Goal: Information Seeking & Learning: Learn about a topic

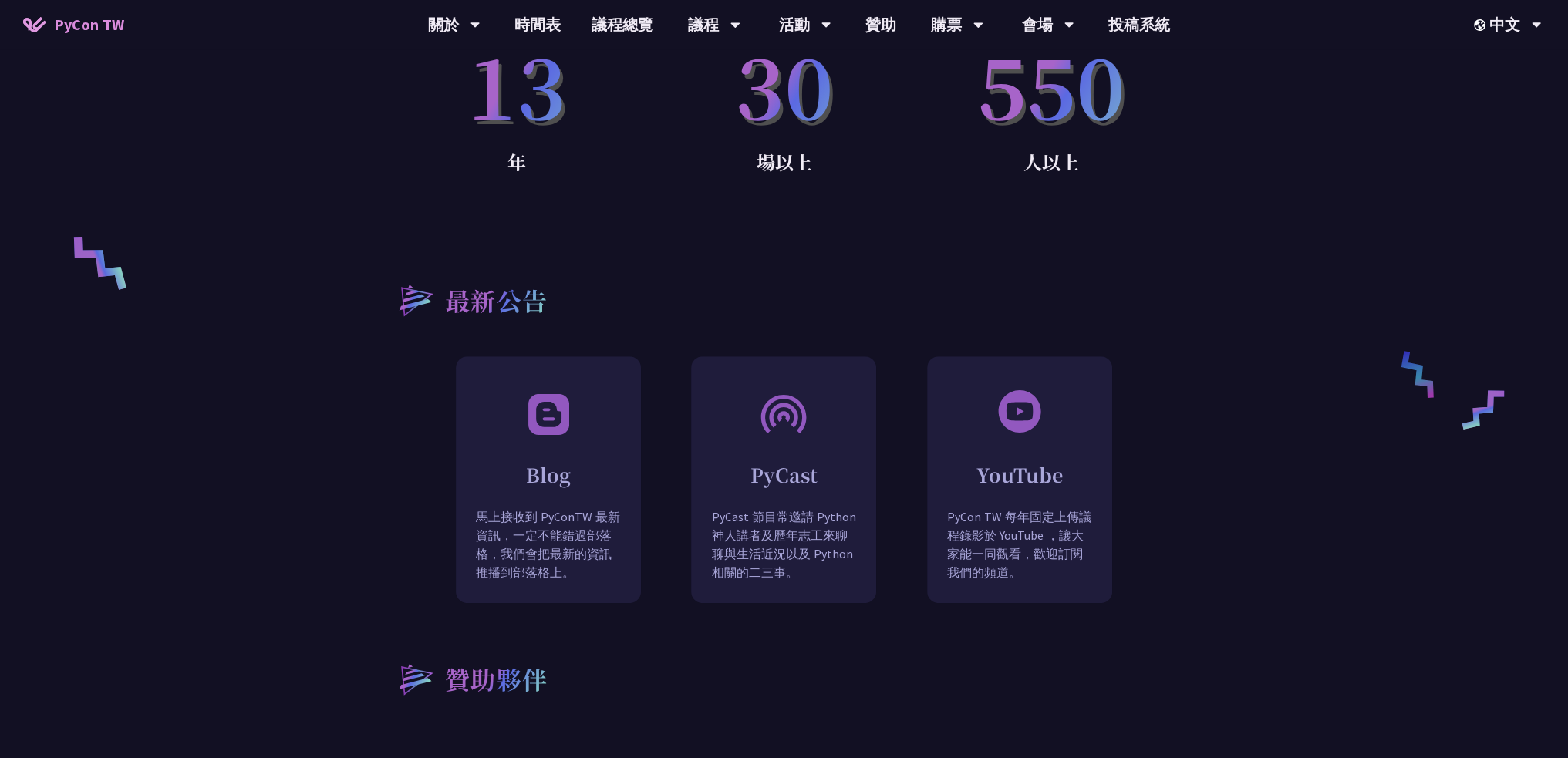
scroll to position [1233, 0]
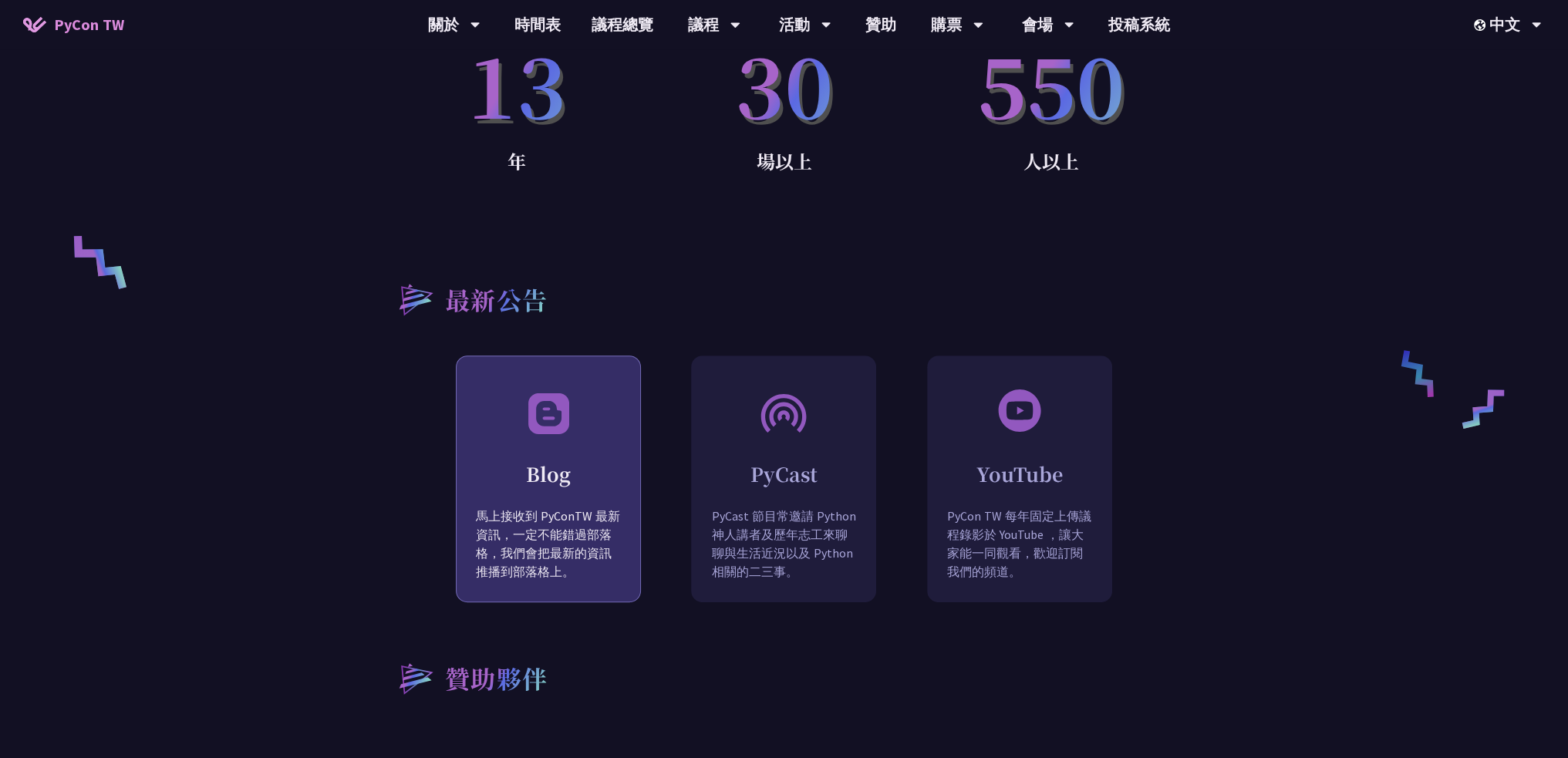
click at [534, 460] on h2 "Blog" at bounding box center [548, 474] width 184 height 27
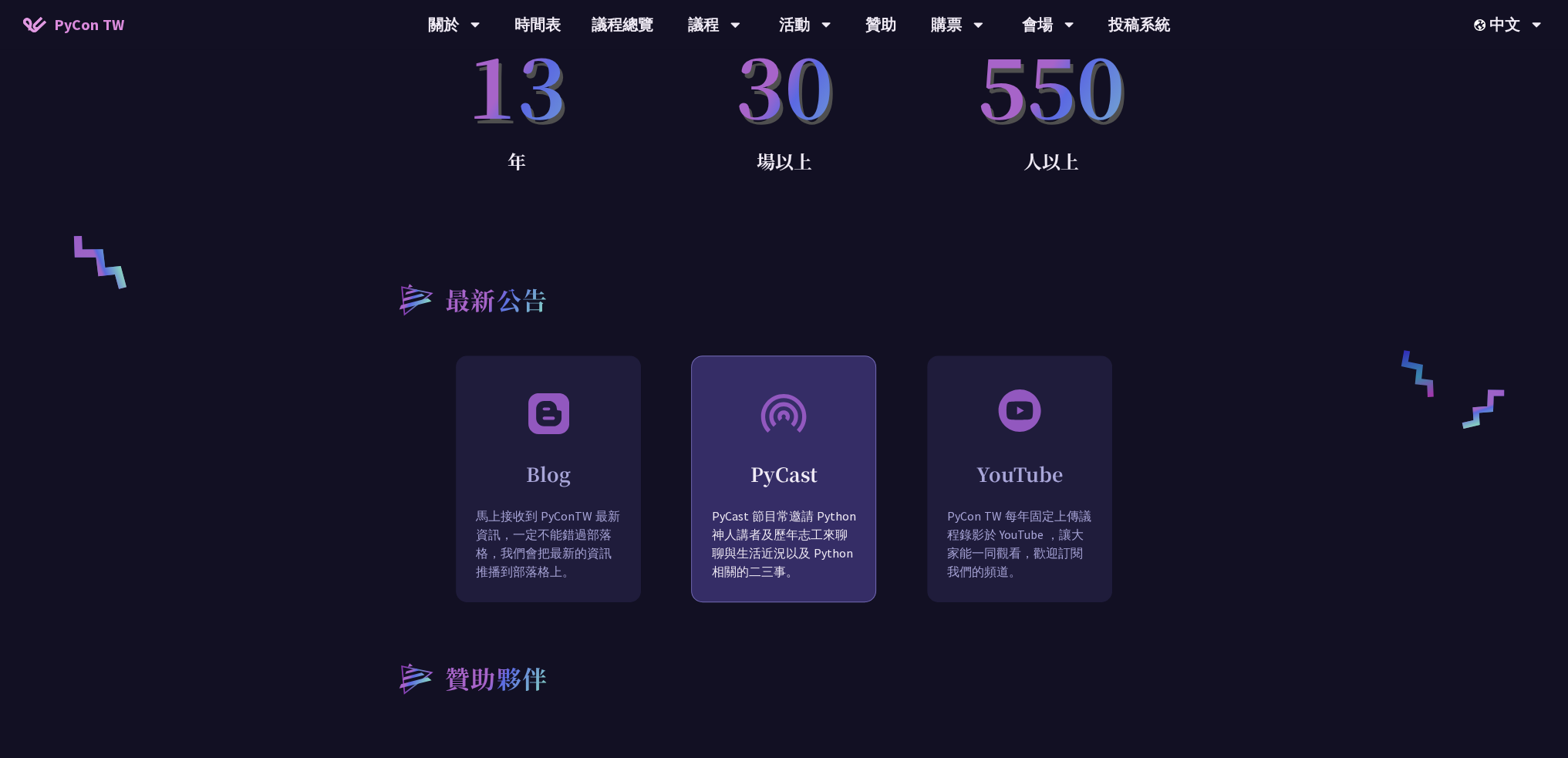
click at [843, 523] on p "PyCast 節目常邀請 Python 神人講者及歷年志工來聊聊與生活近況以及 Python 相關的二三事。" at bounding box center [784, 555] width 184 height 97
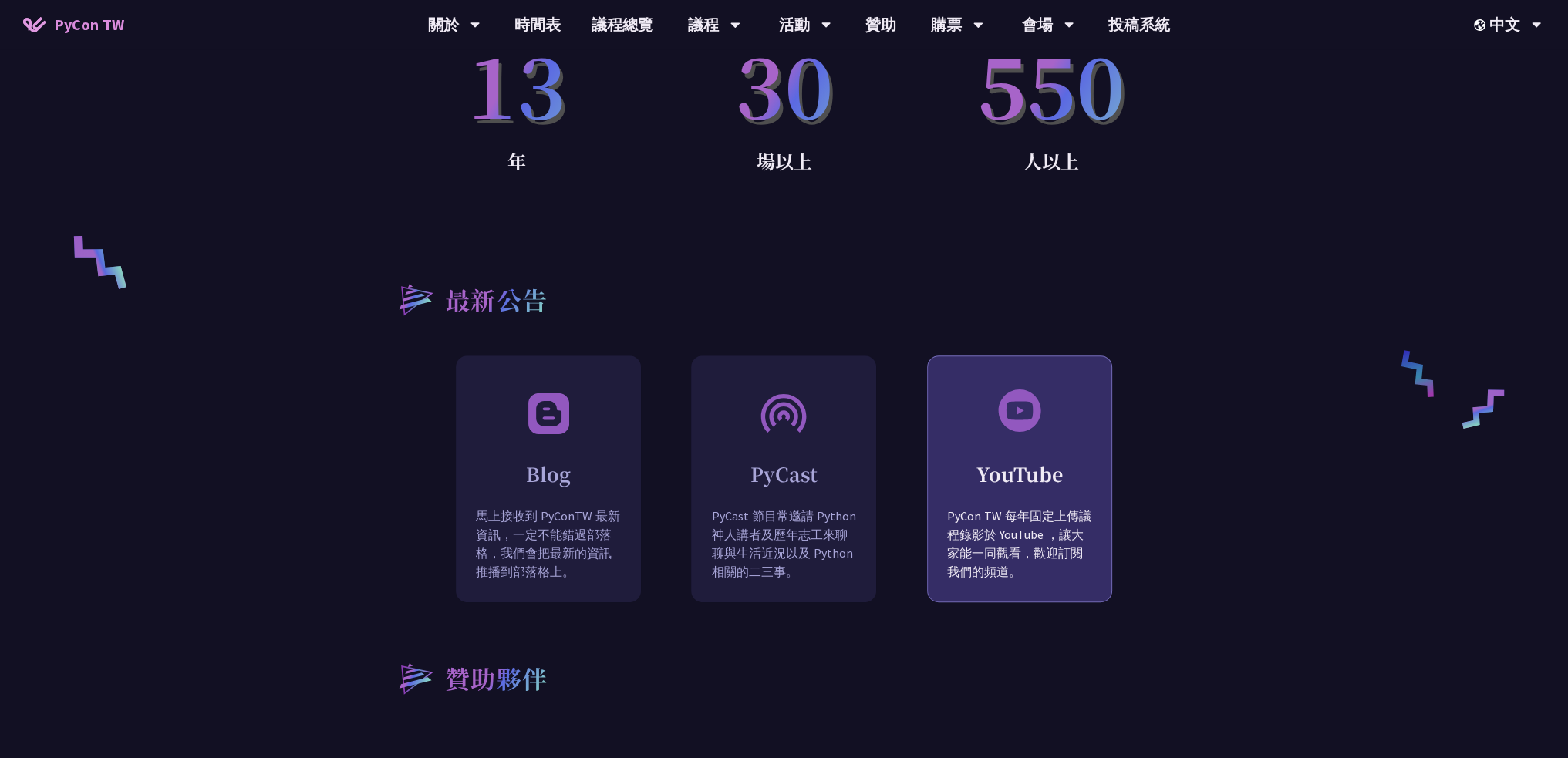
click at [976, 481] on div "YouTube PyCon TW 每年固定上傳議程錄影於 YouTube ，讓大家能一同觀看，歡迎訂閱我們的頻道。" at bounding box center [1020, 516] width 184 height 174
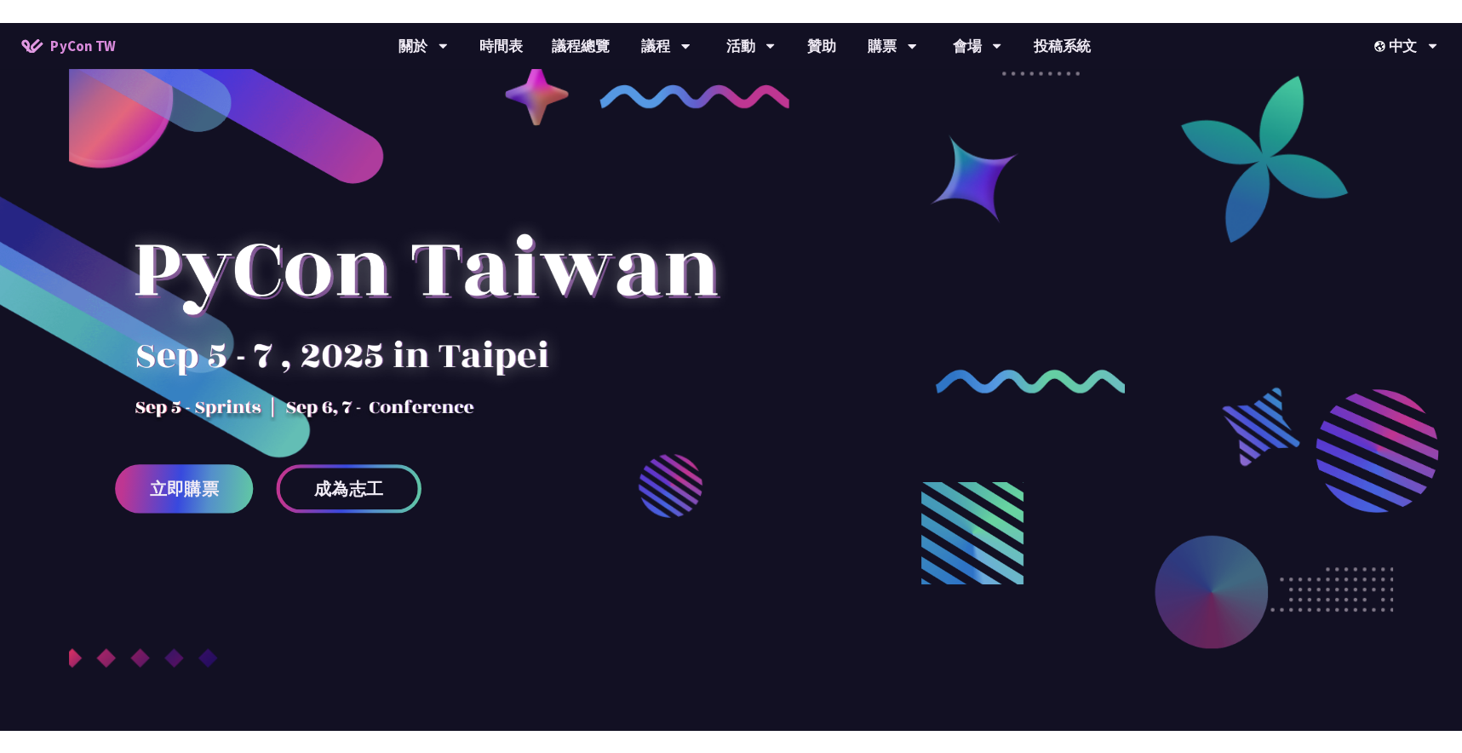
scroll to position [0, 0]
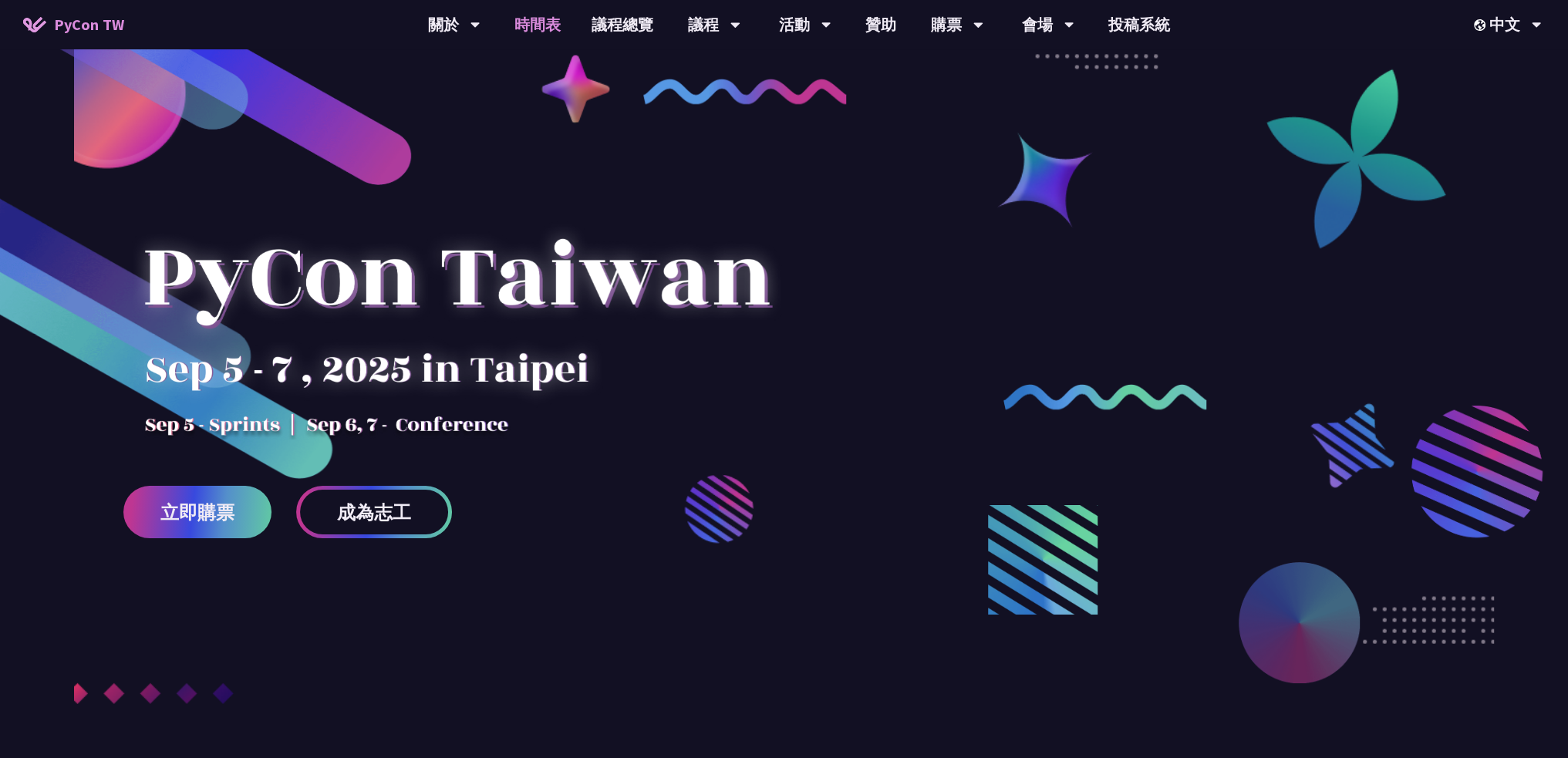
click at [563, 34] on link "時間表" at bounding box center [537, 24] width 77 height 50
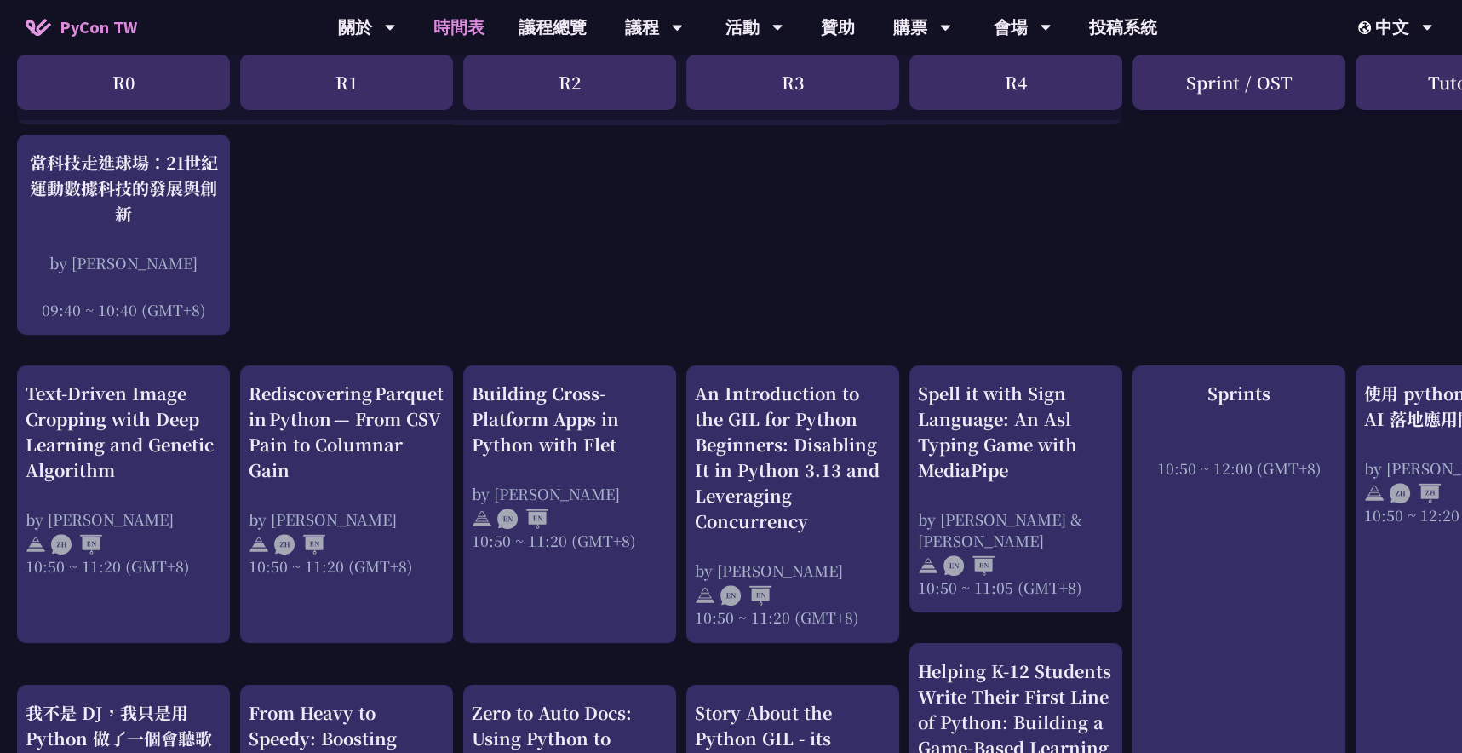
scroll to position [439, 0]
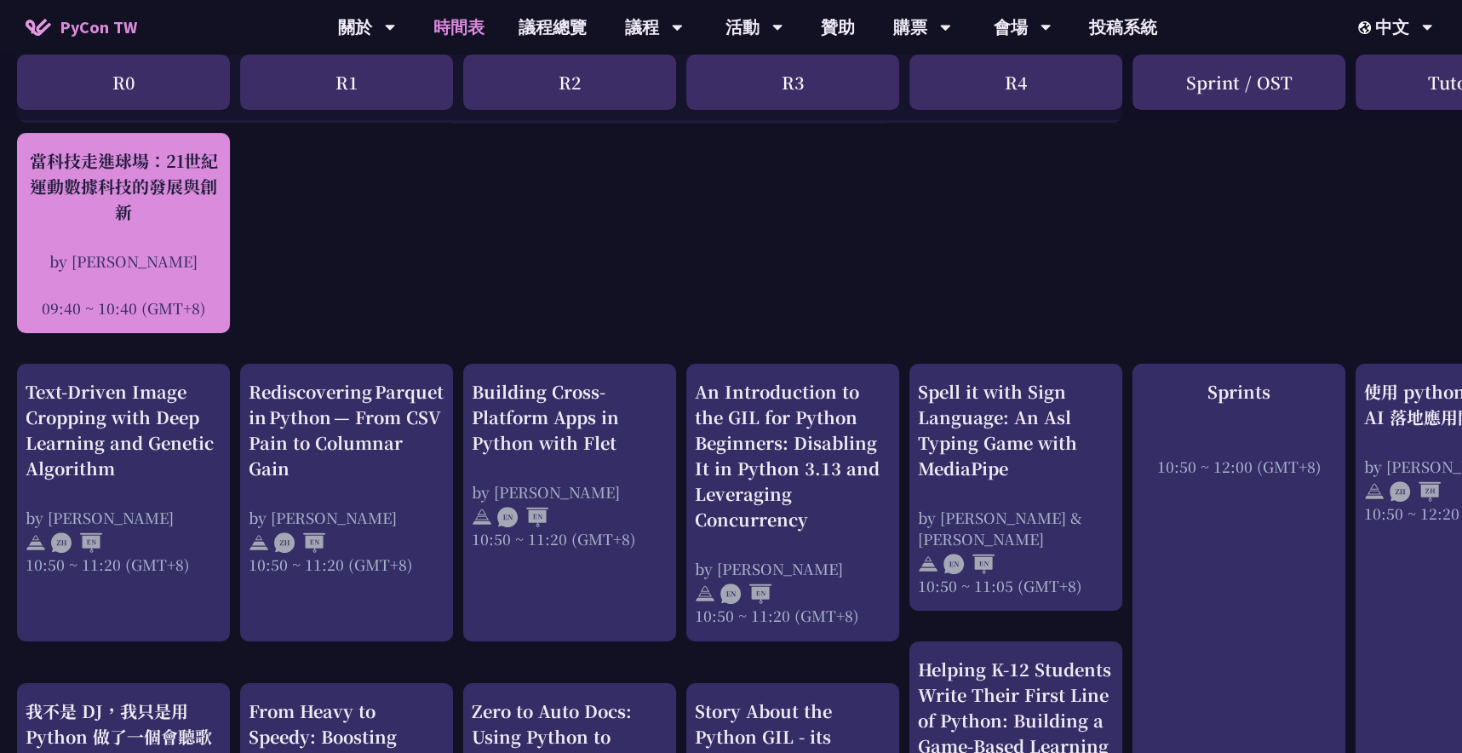
click at [182, 238] on div "當科技走進球場：21世紀運動數據科技的發展與創新 by [PERSON_NAME]新 09:40 ~ 10:40 (GMT+8)" at bounding box center [124, 233] width 196 height 170
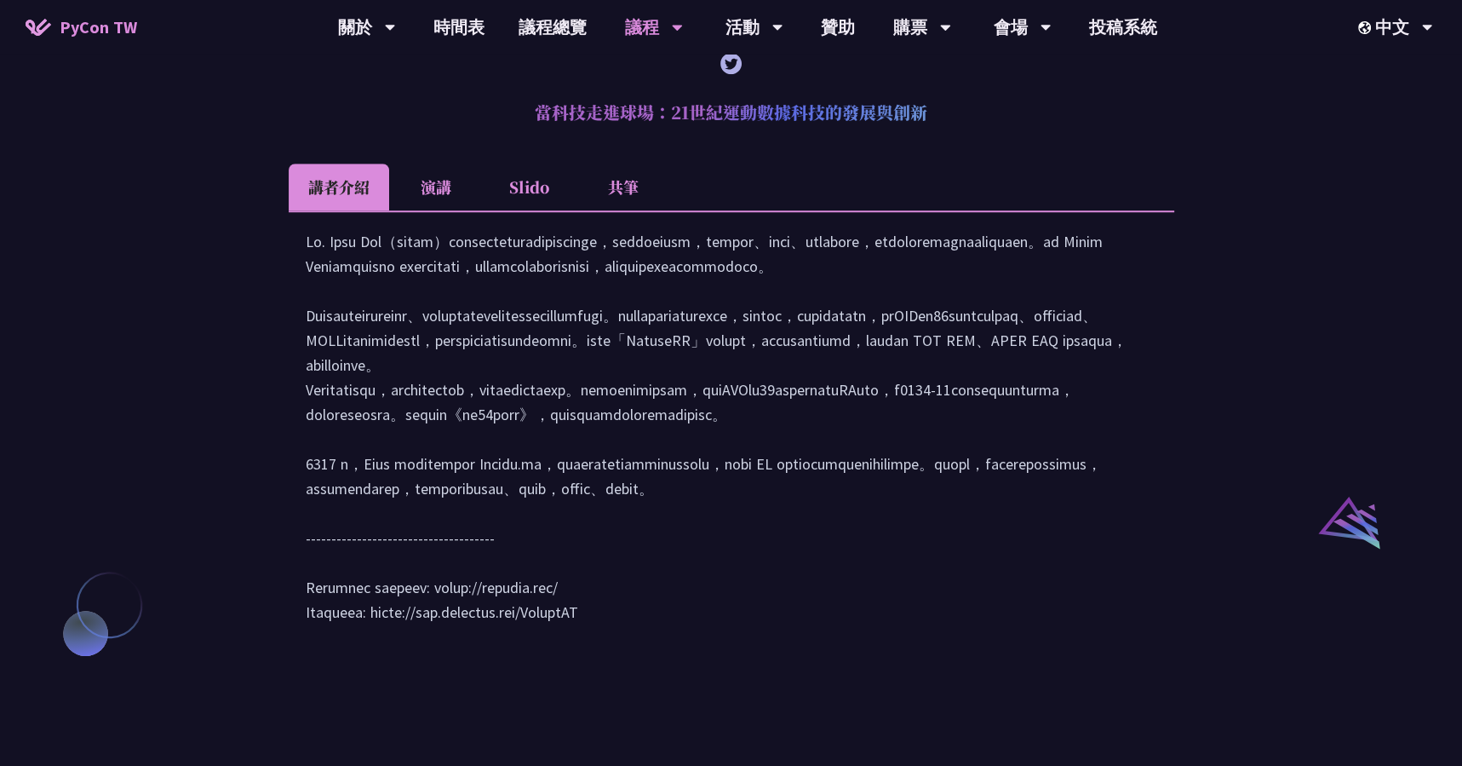
scroll to position [1489, 0]
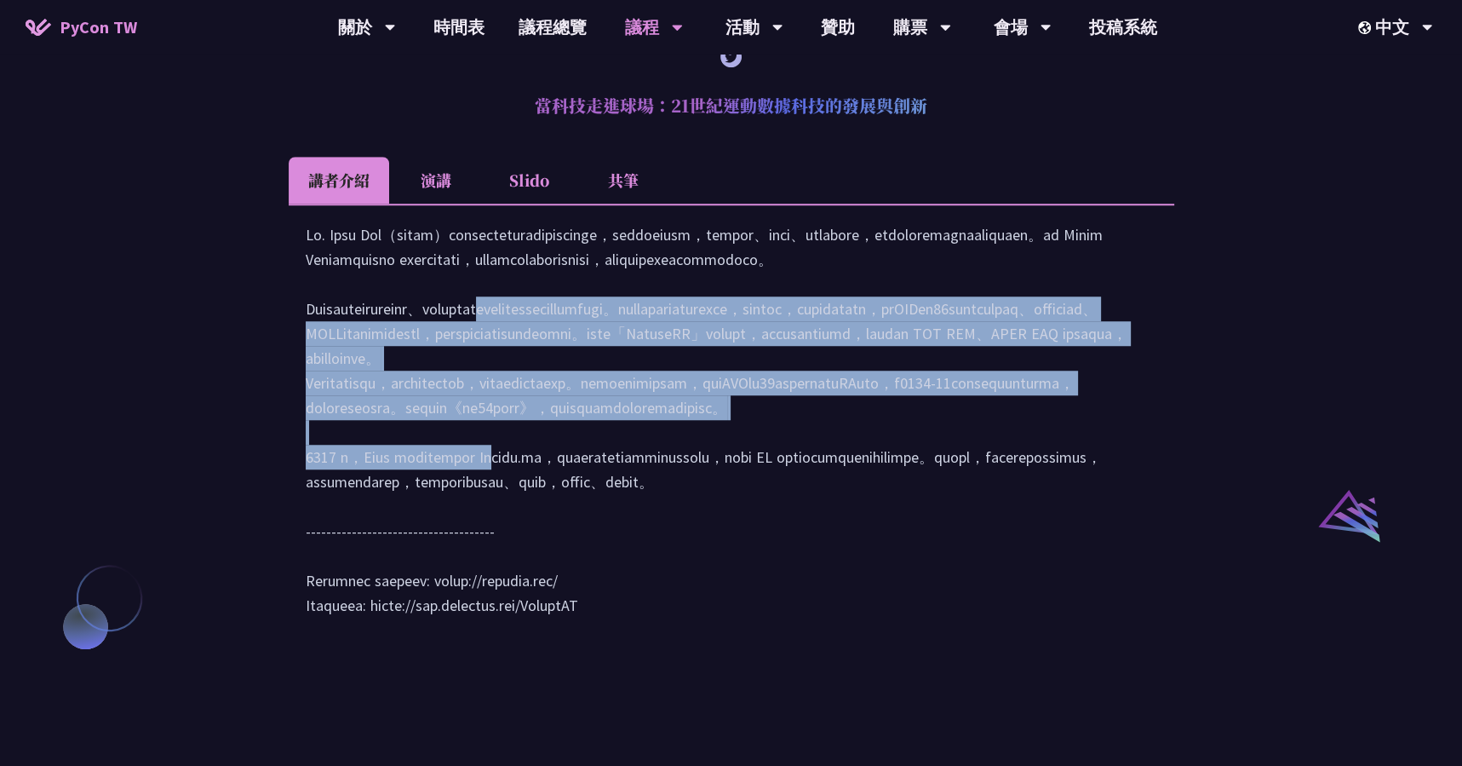
drag, startPoint x: 304, startPoint y: 378, endPoint x: 770, endPoint y: 549, distance: 496.3
click at [770, 549] on div at bounding box center [732, 428] width 886 height 448
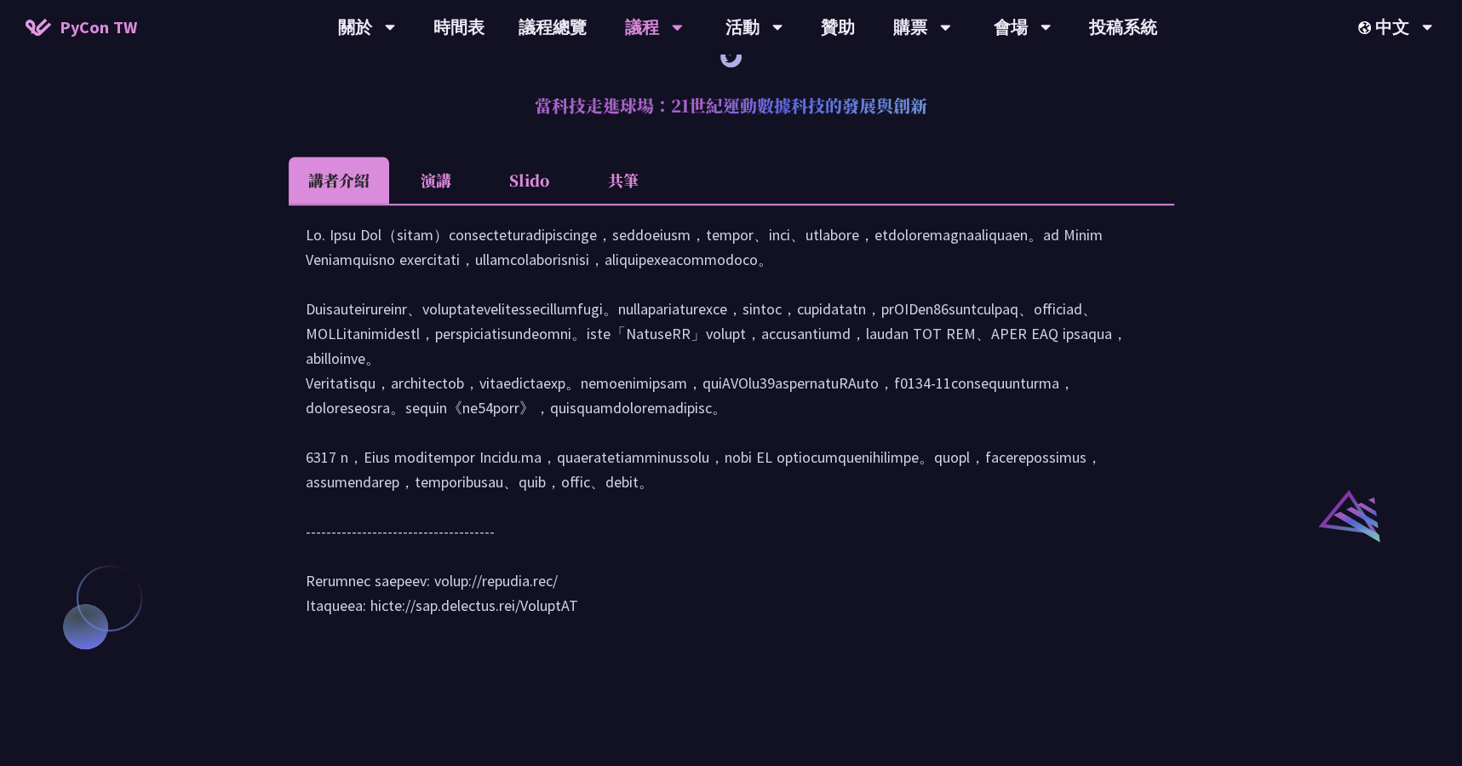
click at [692, 570] on div at bounding box center [732, 428] width 852 height 412
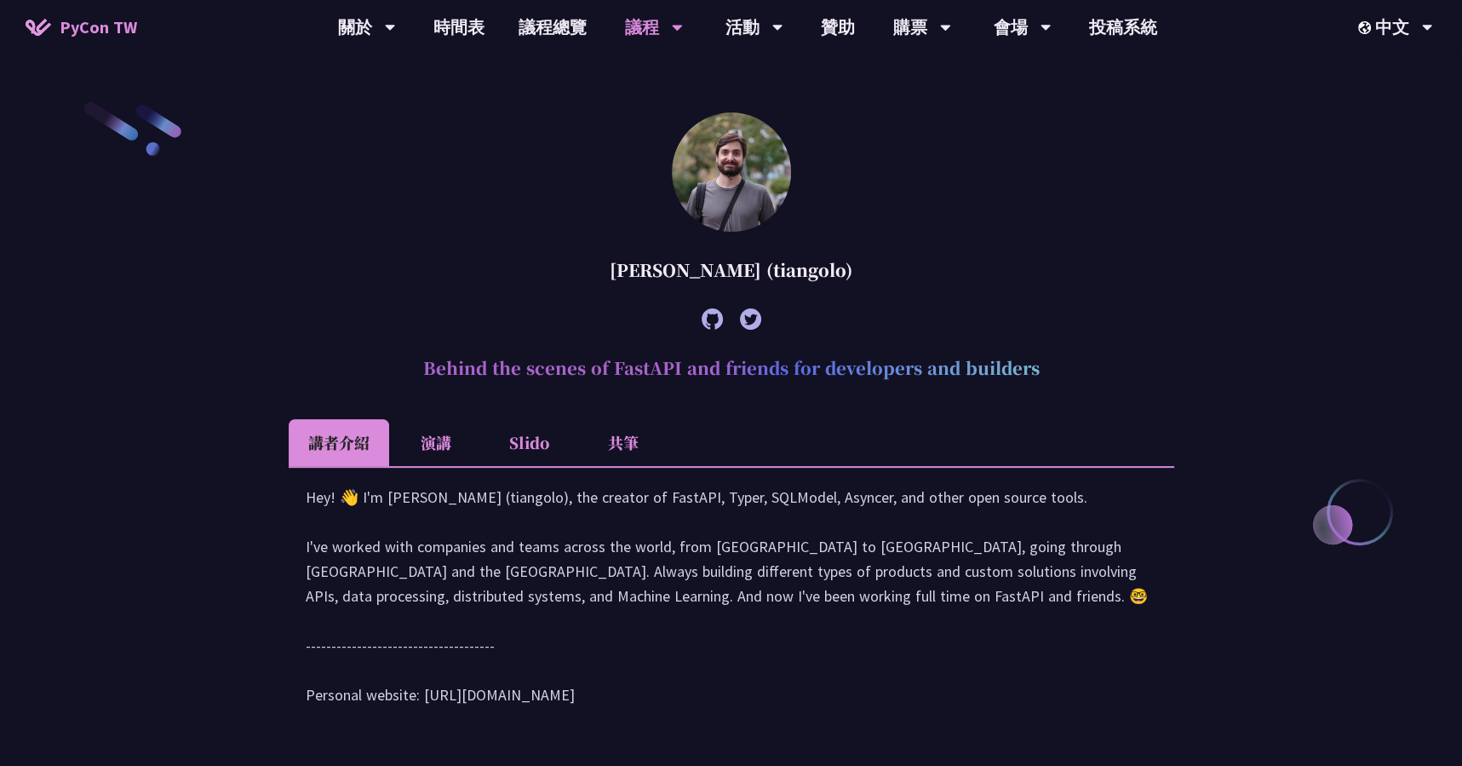
scroll to position [388, 0]
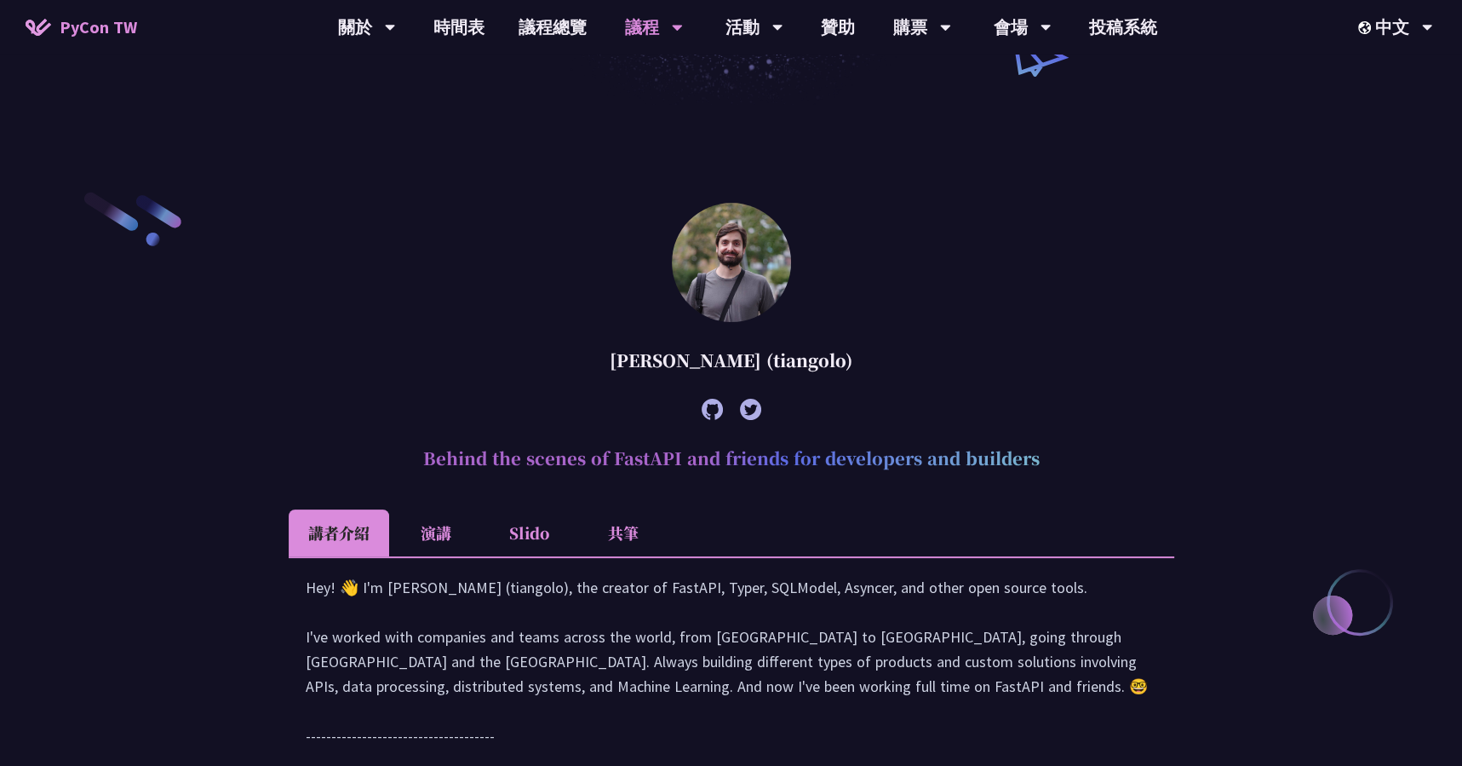
click at [565, 471] on h2 "Behind the scenes of FastAPI and friends for developers and builders" at bounding box center [732, 458] width 886 height 51
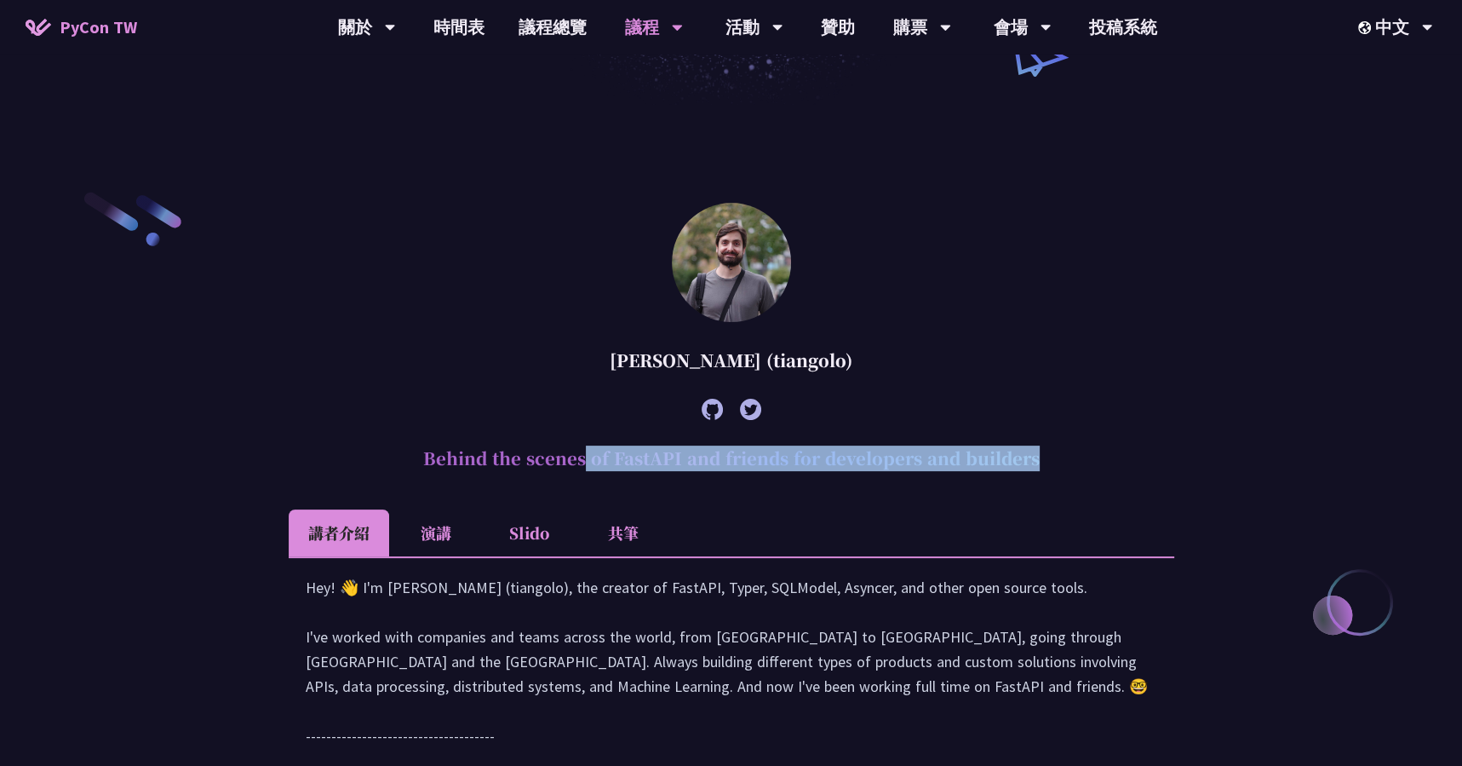
click at [565, 471] on h2 "Behind the scenes of FastAPI and friends for developers and builders" at bounding box center [732, 458] width 886 height 51
click at [594, 479] on h2 "Behind the scenes of FastAPI and friends for developers and builders" at bounding box center [732, 458] width 886 height 51
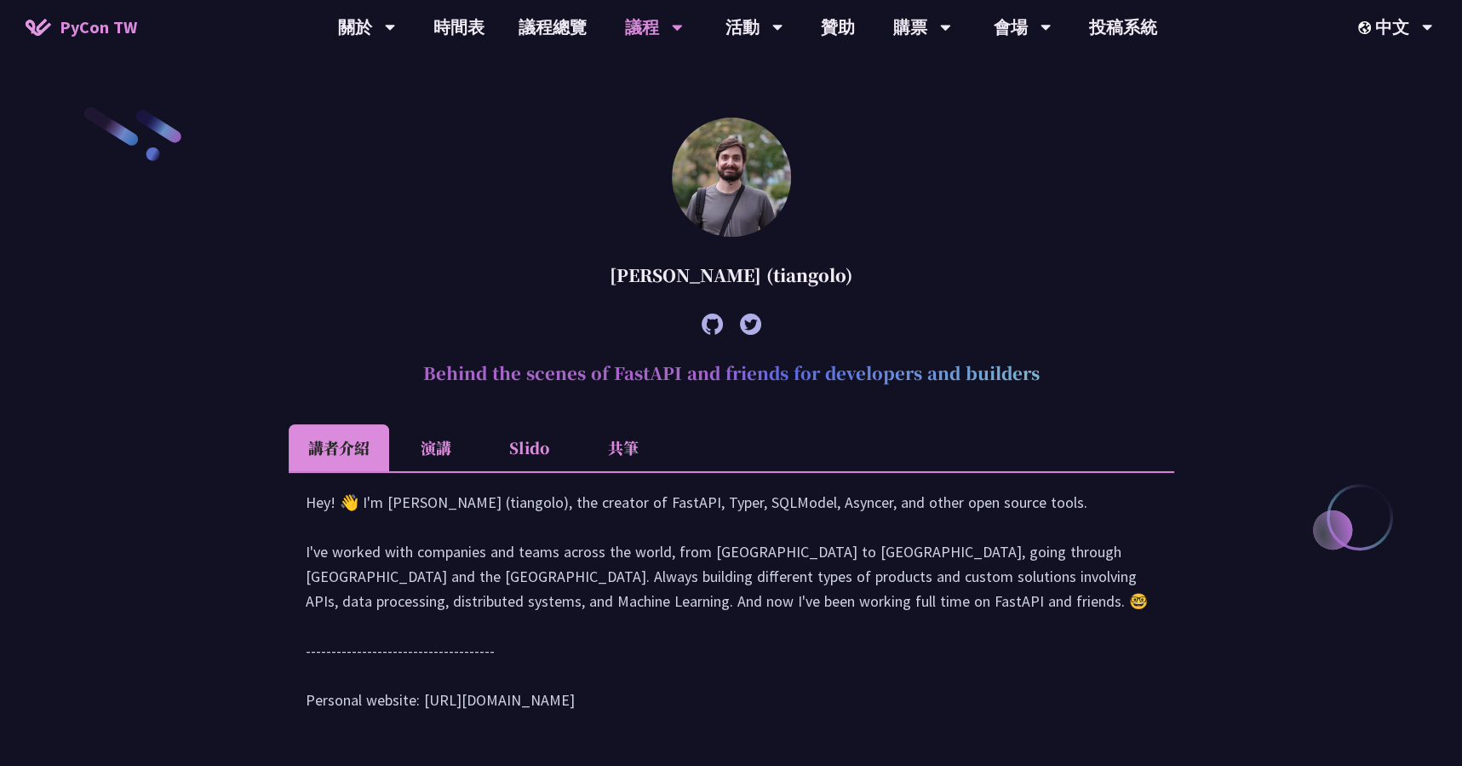
click at [385, 437] on li "講者介紹" at bounding box center [339, 447] width 100 height 47
click at [390, 438] on li "演講" at bounding box center [436, 447] width 94 height 47
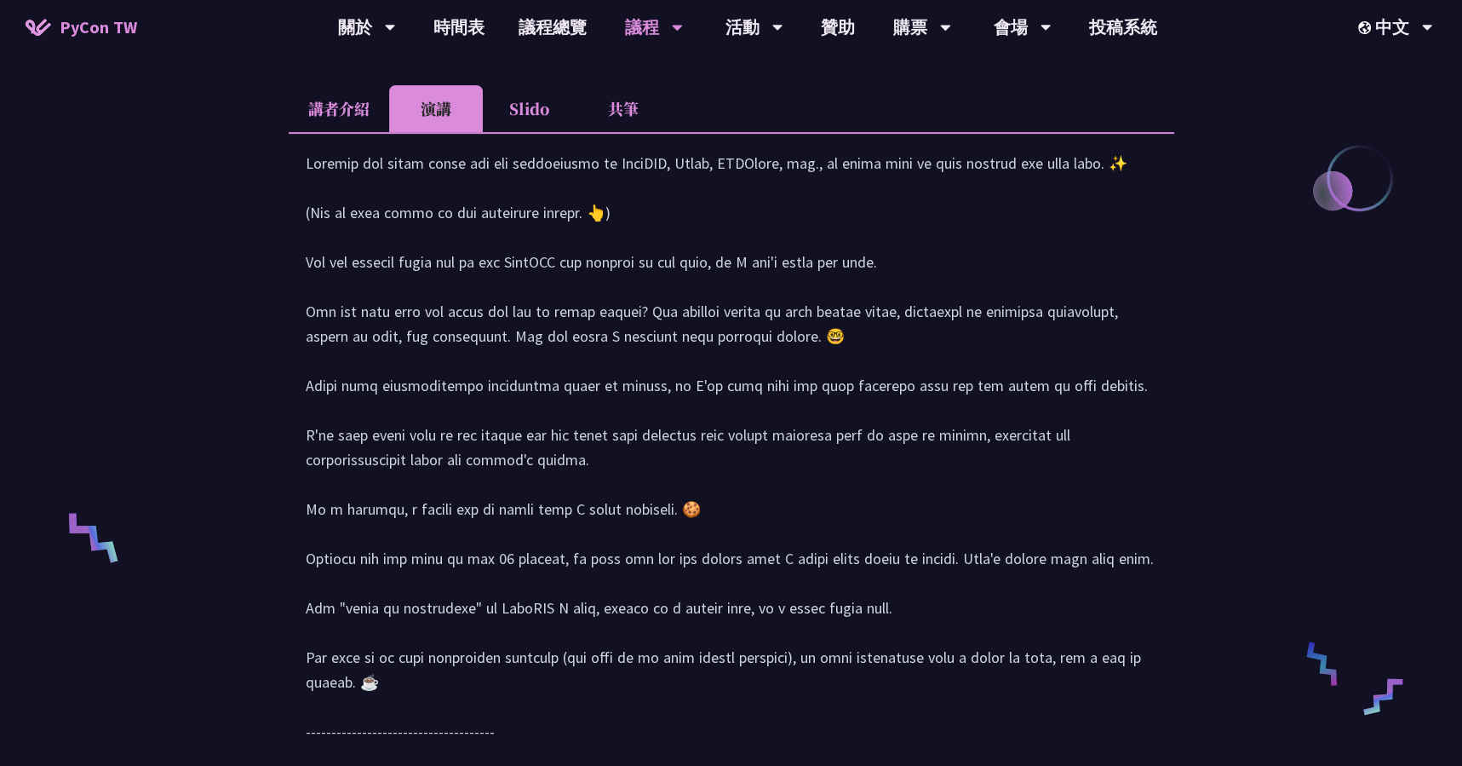
click at [536, 100] on li "Slido" at bounding box center [530, 108] width 94 height 47
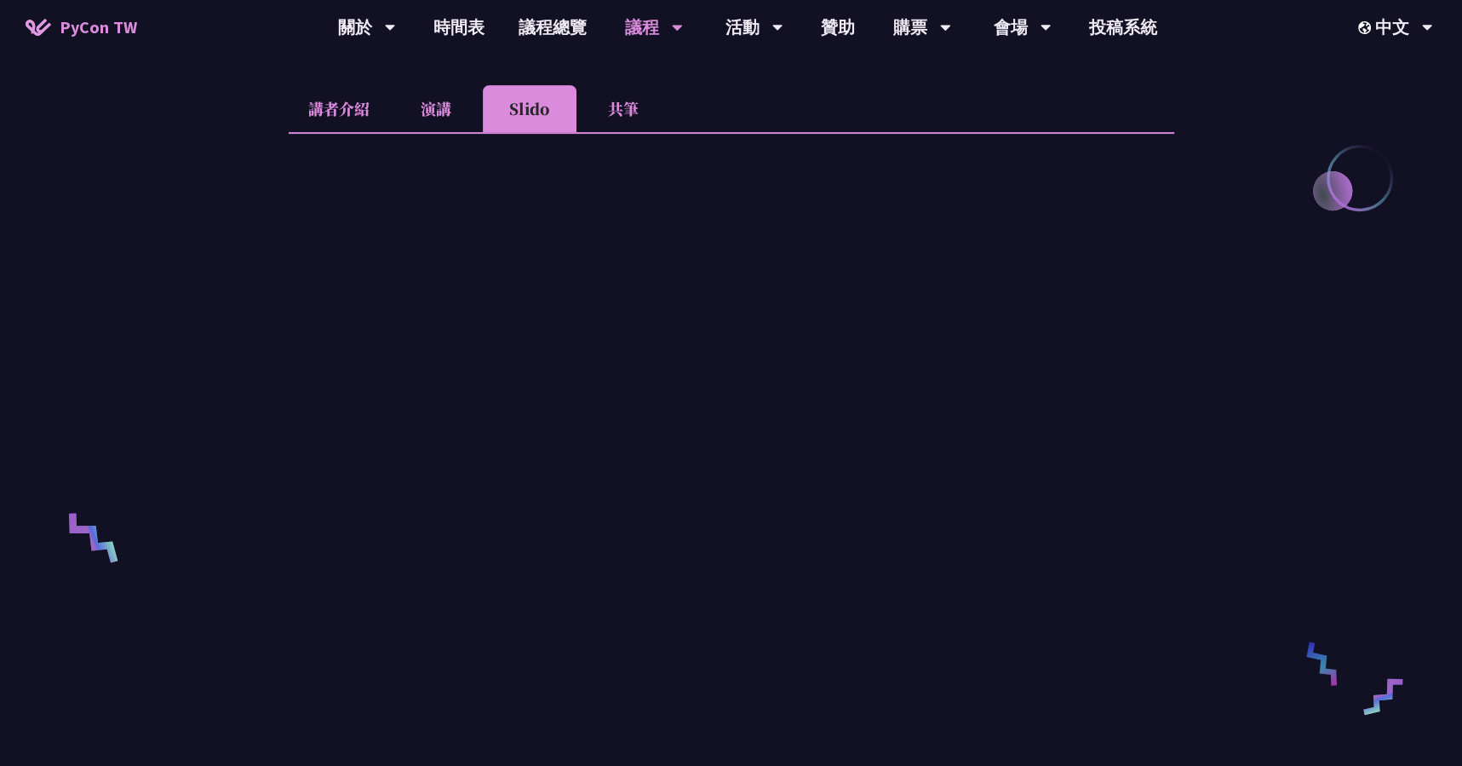
scroll to position [813, 0]
click at [627, 101] on li "共筆" at bounding box center [624, 107] width 94 height 47
click at [515, 102] on li "Slido" at bounding box center [530, 107] width 94 height 47
click at [625, 101] on li "共筆" at bounding box center [624, 107] width 94 height 47
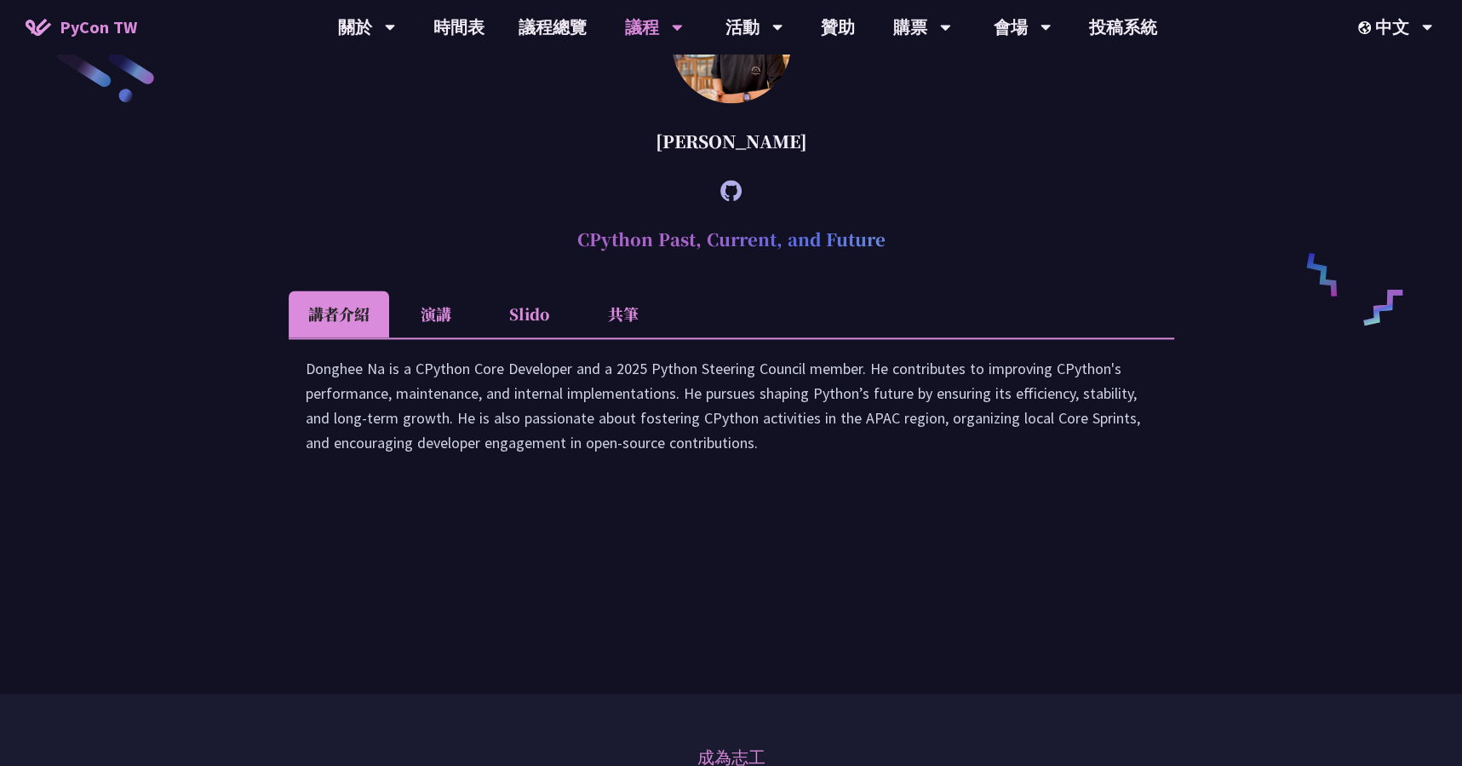
scroll to position [2725, 0]
click at [572, 264] on h2 "CPython Past, Current, and Future" at bounding box center [732, 238] width 886 height 51
click at [697, 166] on div "[PERSON_NAME]" at bounding box center [732, 140] width 886 height 51
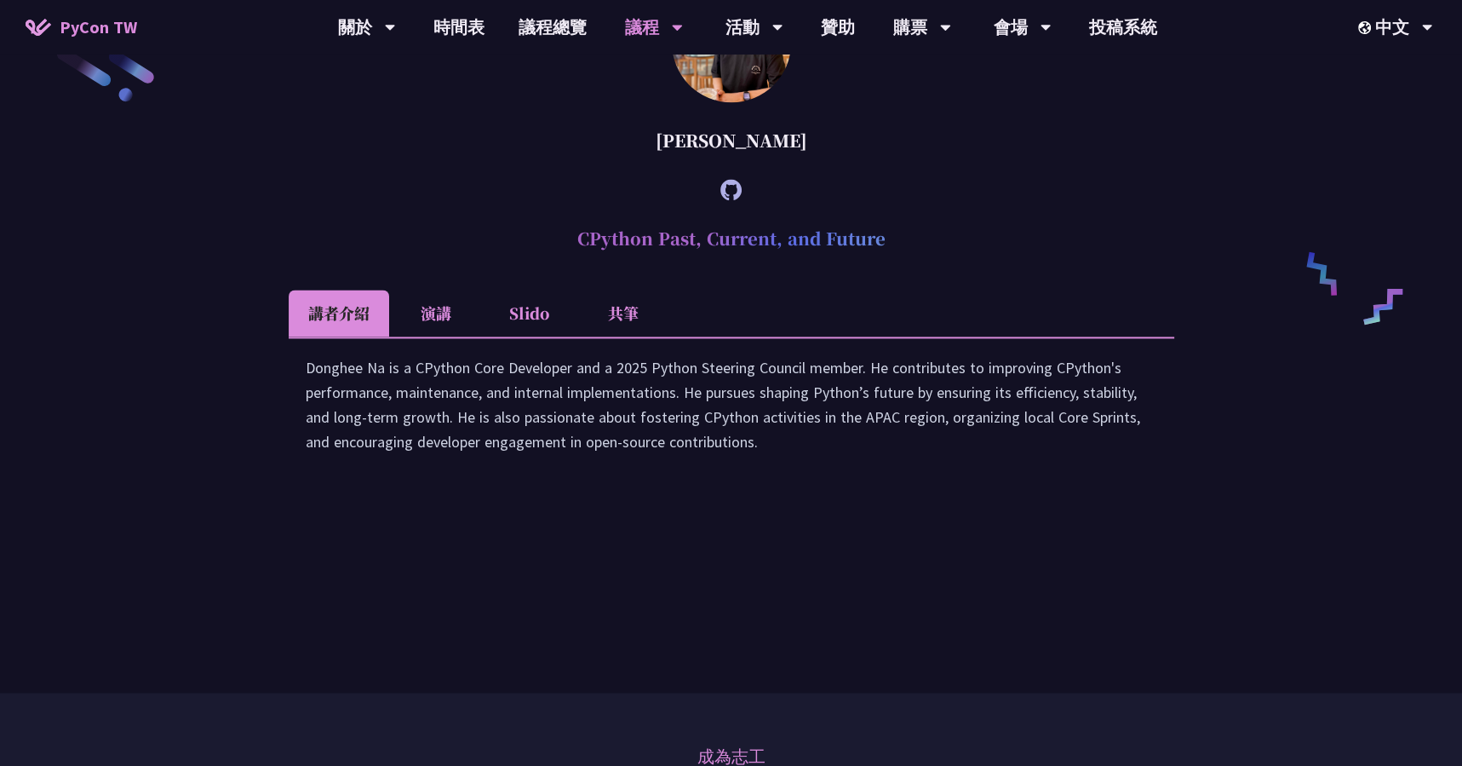
click at [697, 166] on div "[PERSON_NAME]" at bounding box center [732, 140] width 886 height 51
click at [527, 473] on div "Donghee Na is a CPython Core Developer and a 2025 Python Steering Council membe…" at bounding box center [732, 412] width 886 height 152
click at [504, 471] on div "Donghee Na is a CPython Core Developer and a 2025 Python Steering Council membe…" at bounding box center [732, 413] width 852 height 116
click at [491, 471] on div "Donghee Na is a CPython Core Developer and a 2025 Python Steering Council membe…" at bounding box center [732, 413] width 852 height 116
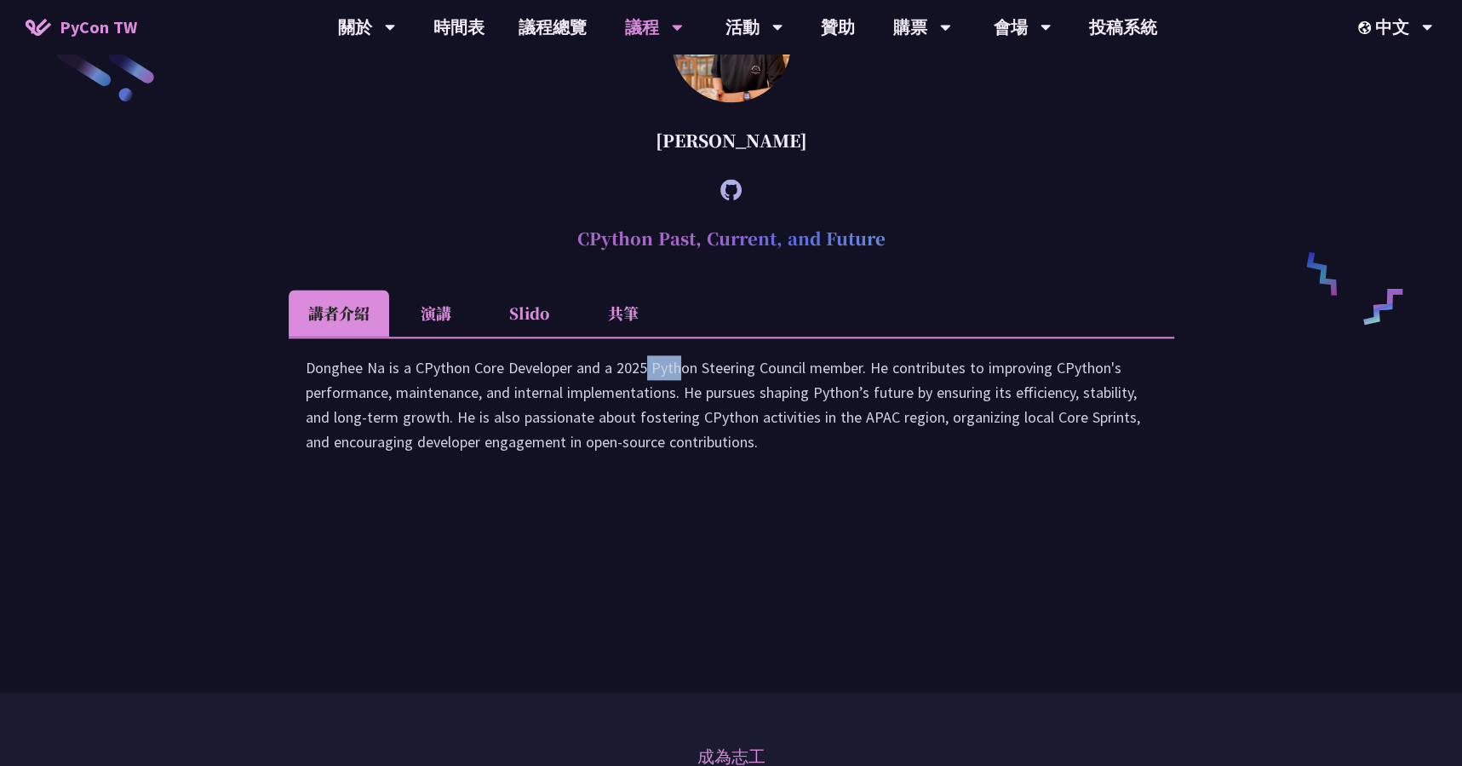
click at [491, 471] on div "Donghee Na is a CPython Core Developer and a 2025 Python Steering Council membe…" at bounding box center [732, 413] width 852 height 116
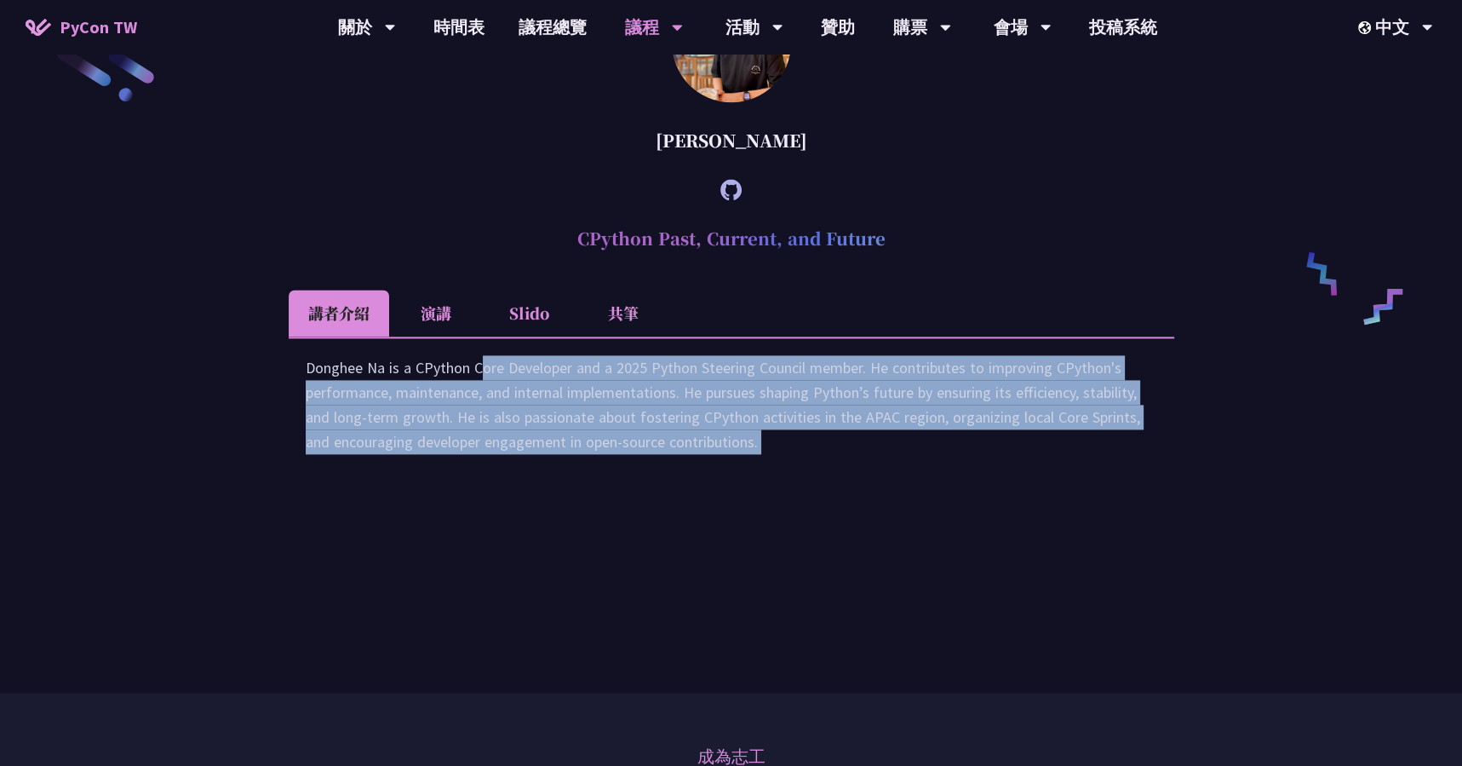
click at [491, 471] on div "Donghee Na is a CPython Core Developer and a 2025 Python Steering Council membe…" at bounding box center [732, 413] width 852 height 116
click at [738, 200] on icon at bounding box center [730, 189] width 21 height 21
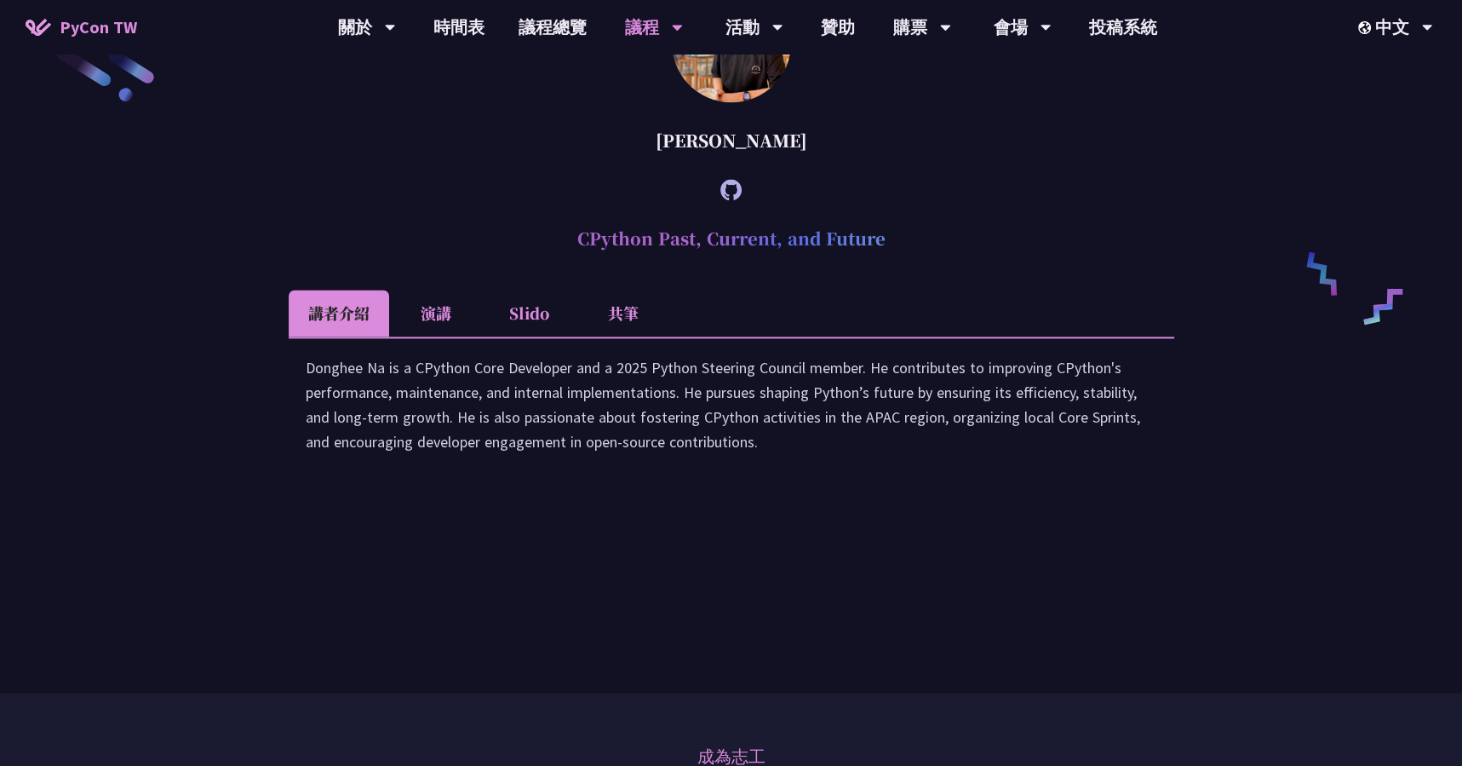
click at [443, 336] on li "演講" at bounding box center [436, 313] width 94 height 47
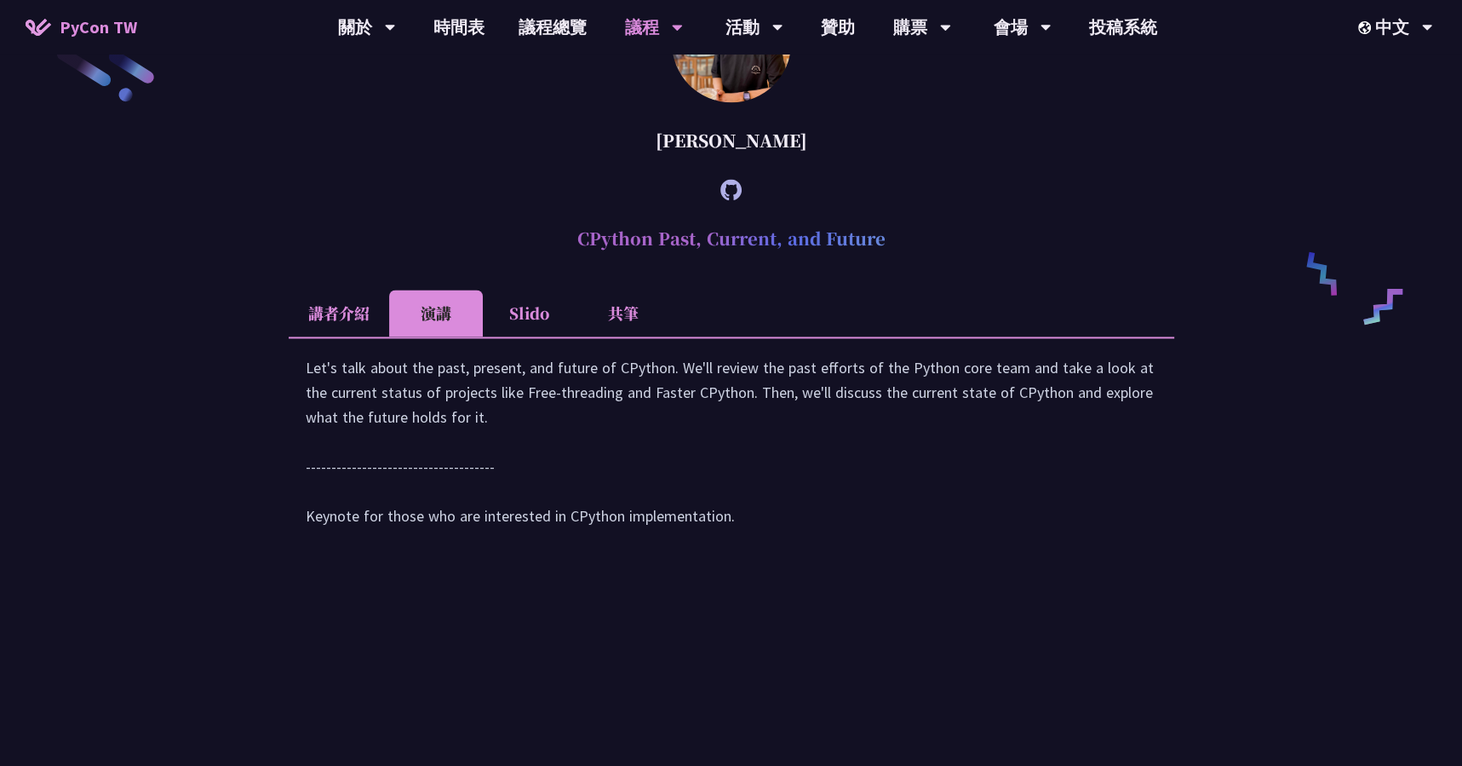
click at [538, 336] on li "Slido" at bounding box center [530, 313] width 94 height 47
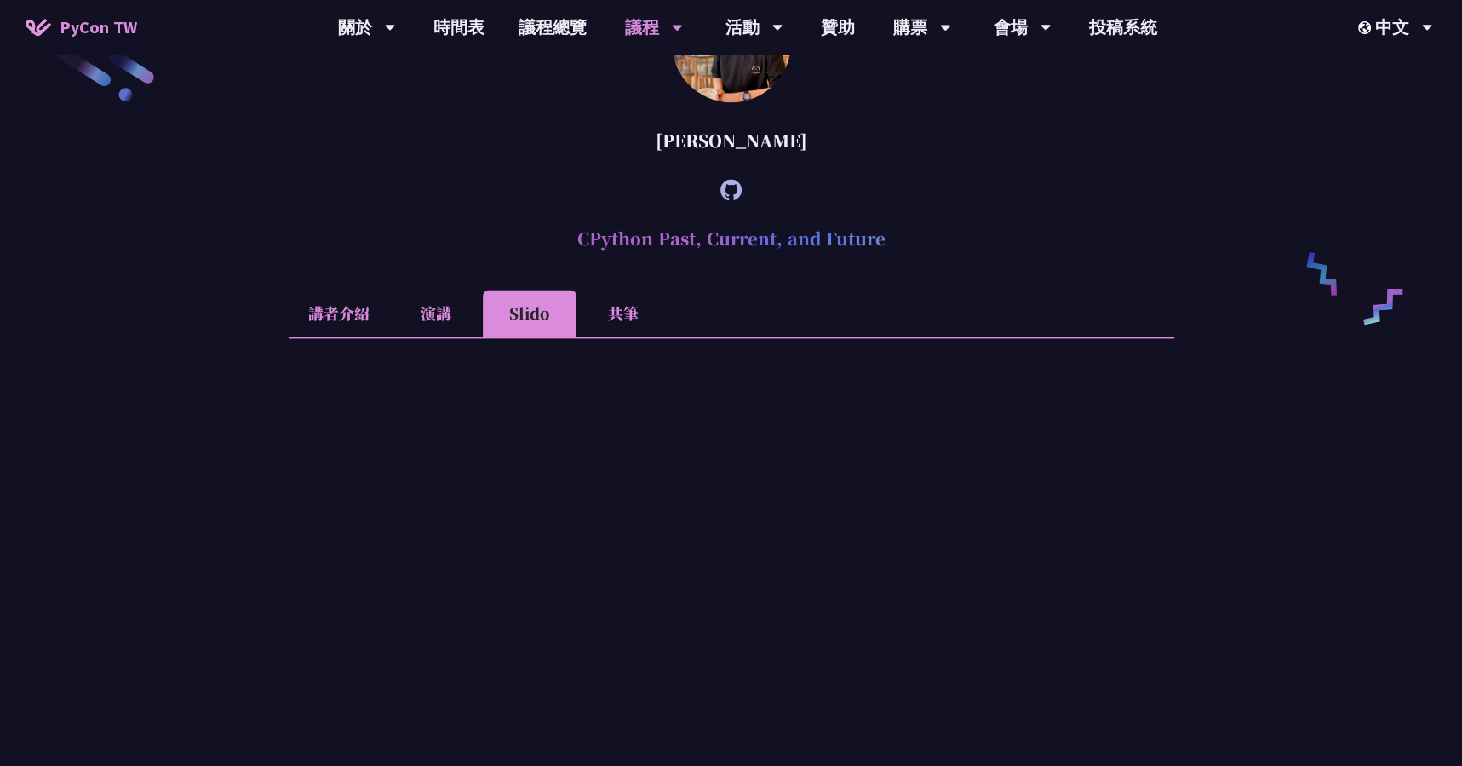
click at [600, 336] on li "共筆" at bounding box center [624, 313] width 94 height 47
click at [545, 336] on li "Slido" at bounding box center [530, 313] width 94 height 47
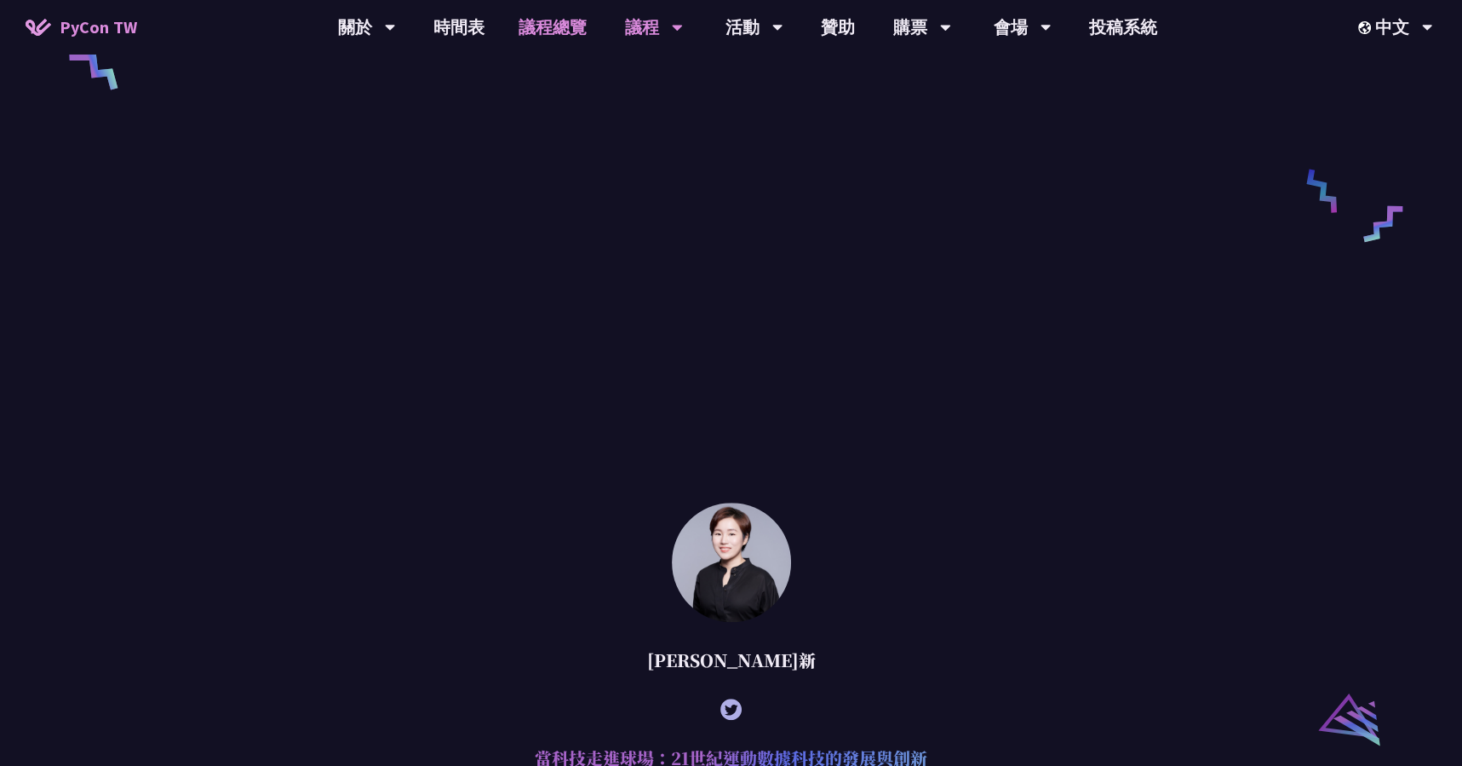
scroll to position [1271, 0]
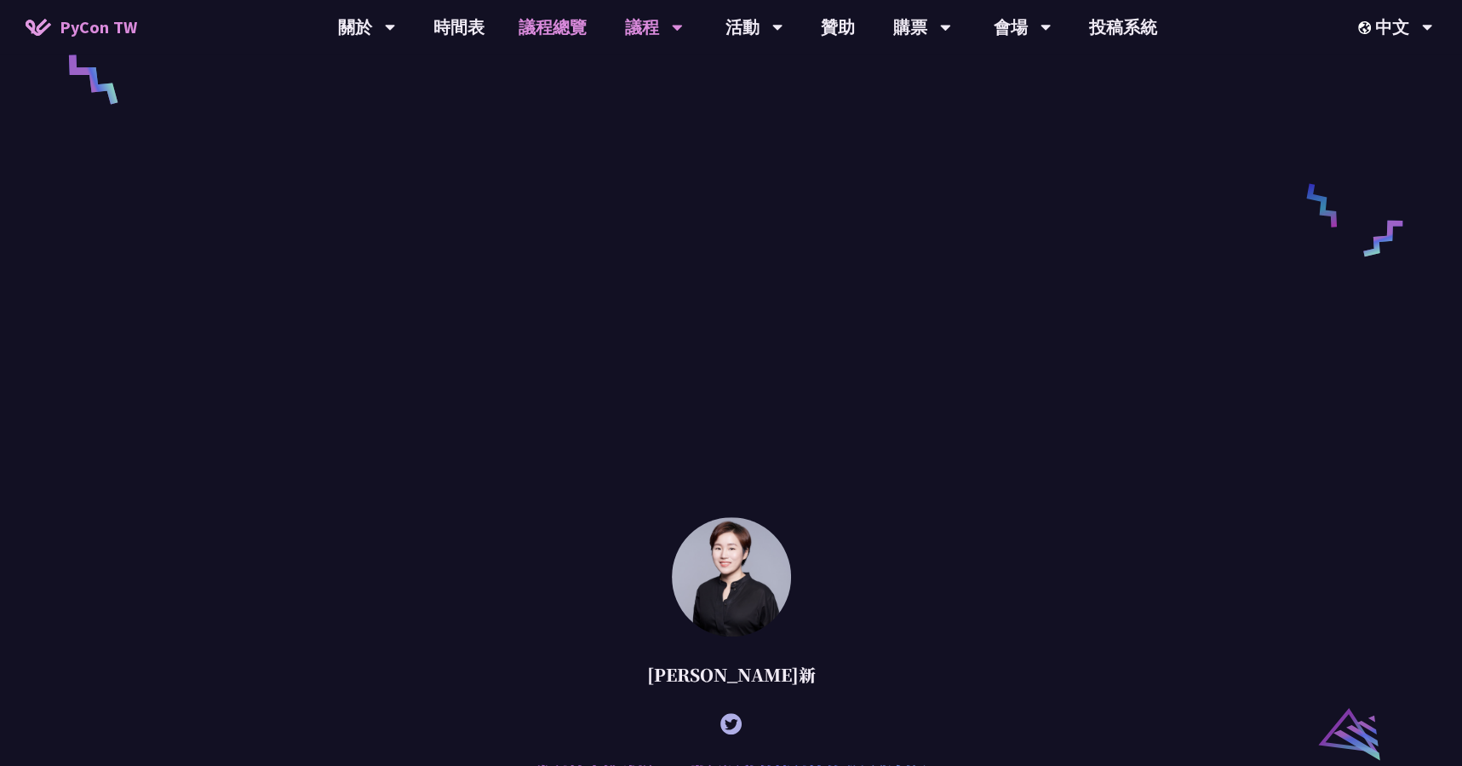
click at [574, 40] on link "議程總覽" at bounding box center [553, 27] width 102 height 55
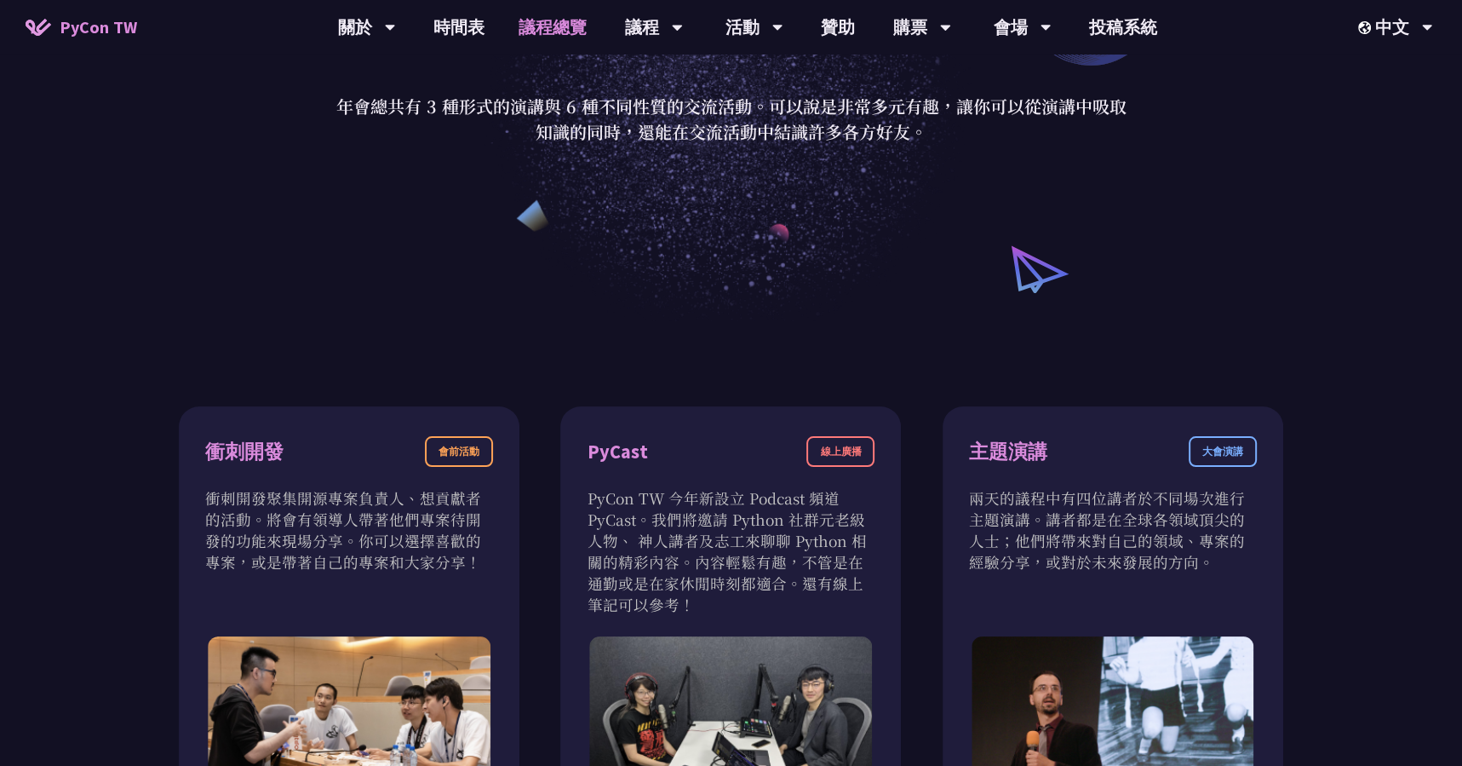
scroll to position [180, 0]
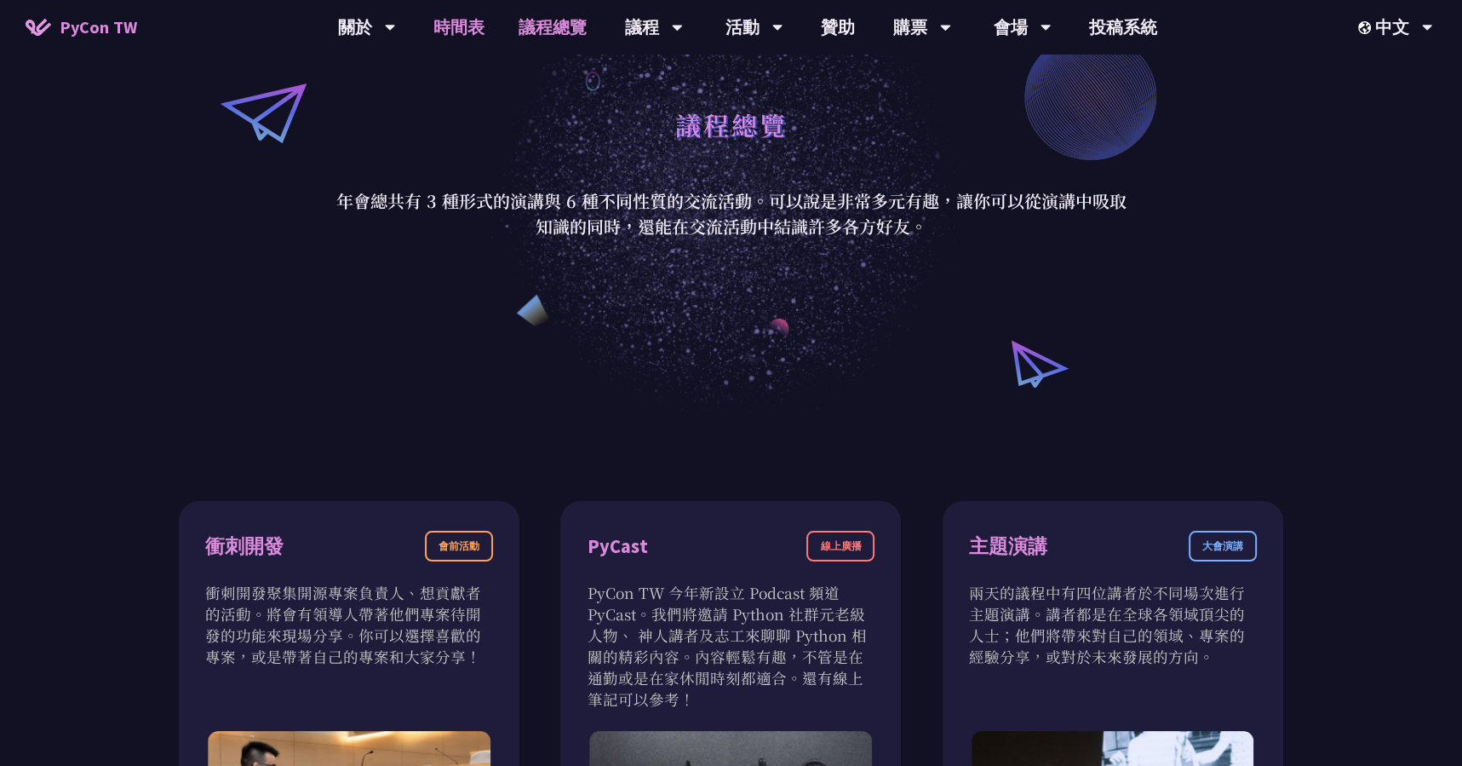
click at [436, 37] on link "時間表" at bounding box center [458, 27] width 85 height 55
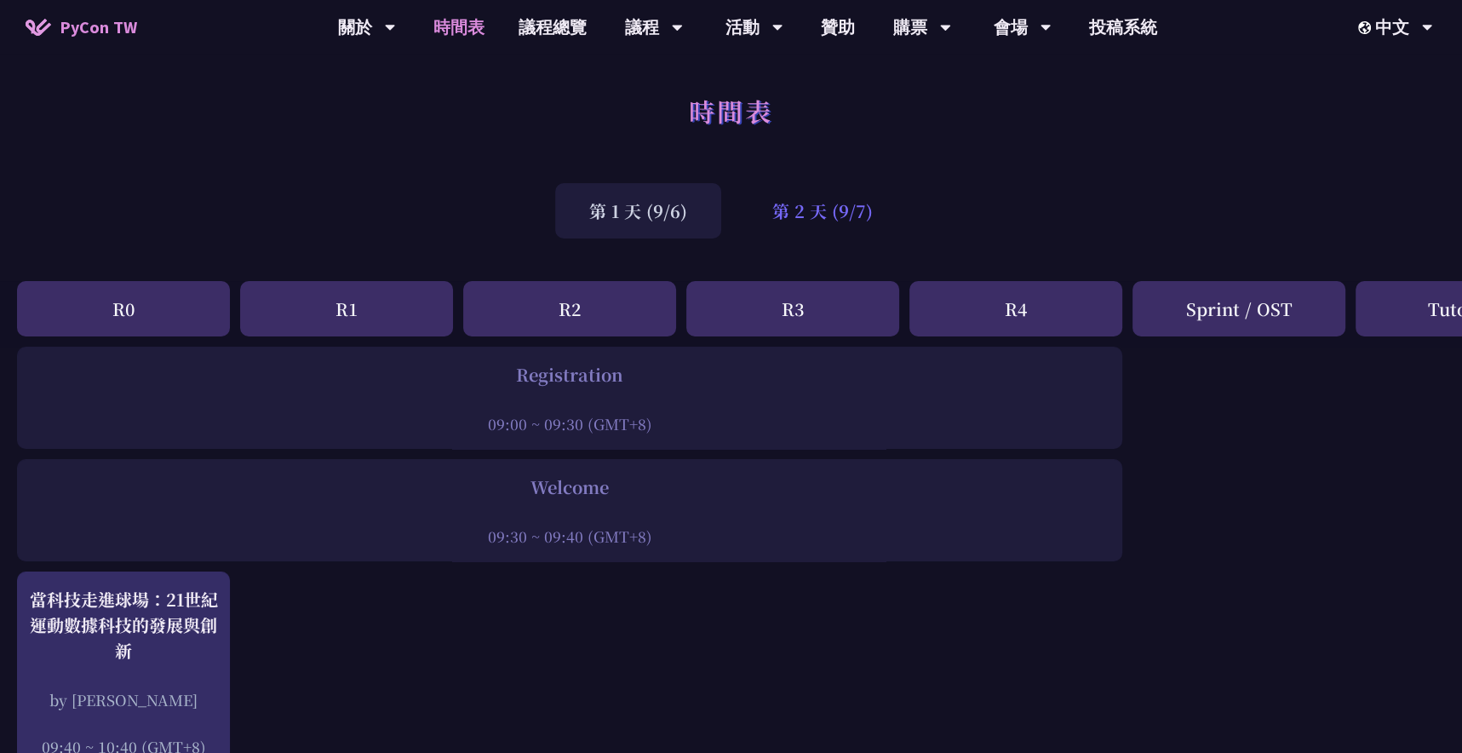
click at [805, 211] on div "第 2 天 (9/7)" at bounding box center [822, 210] width 169 height 55
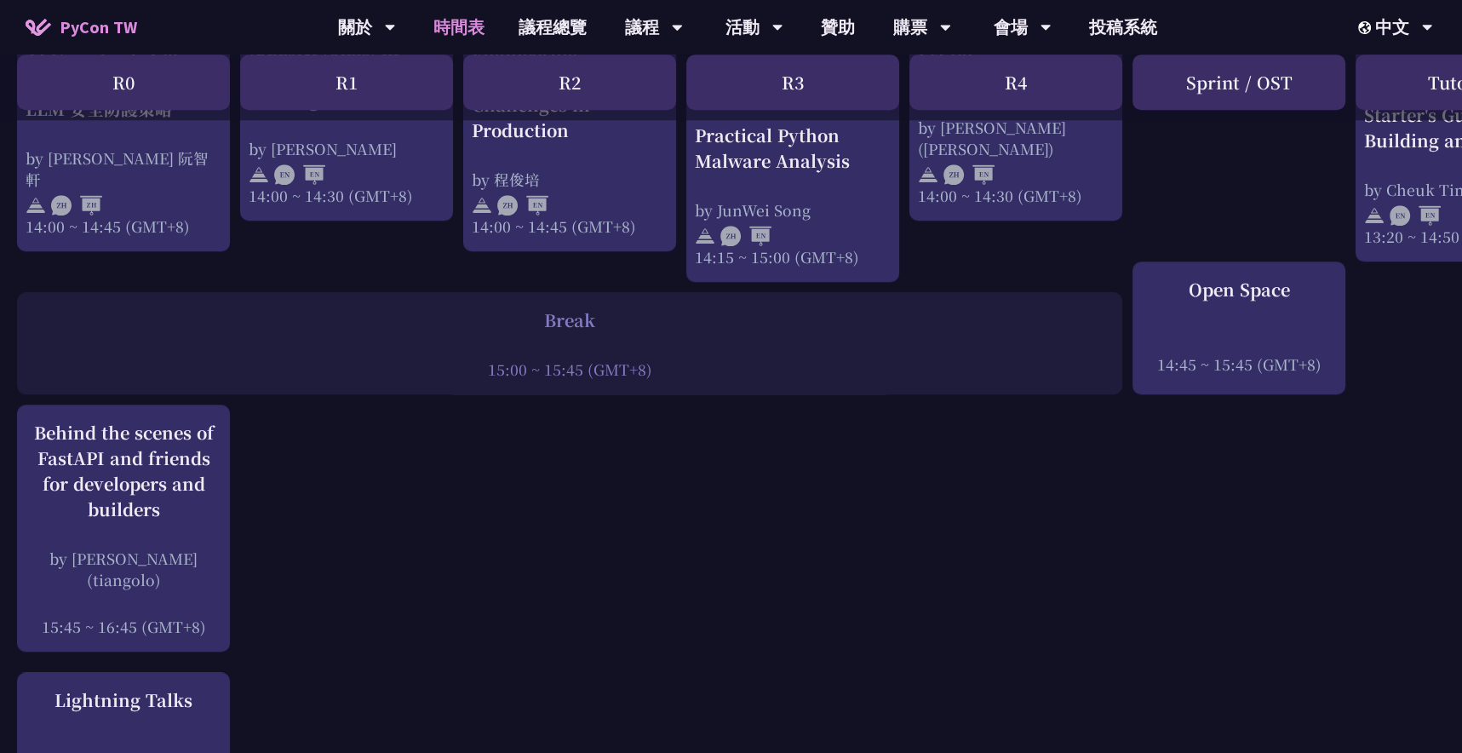
scroll to position [1955, 0]
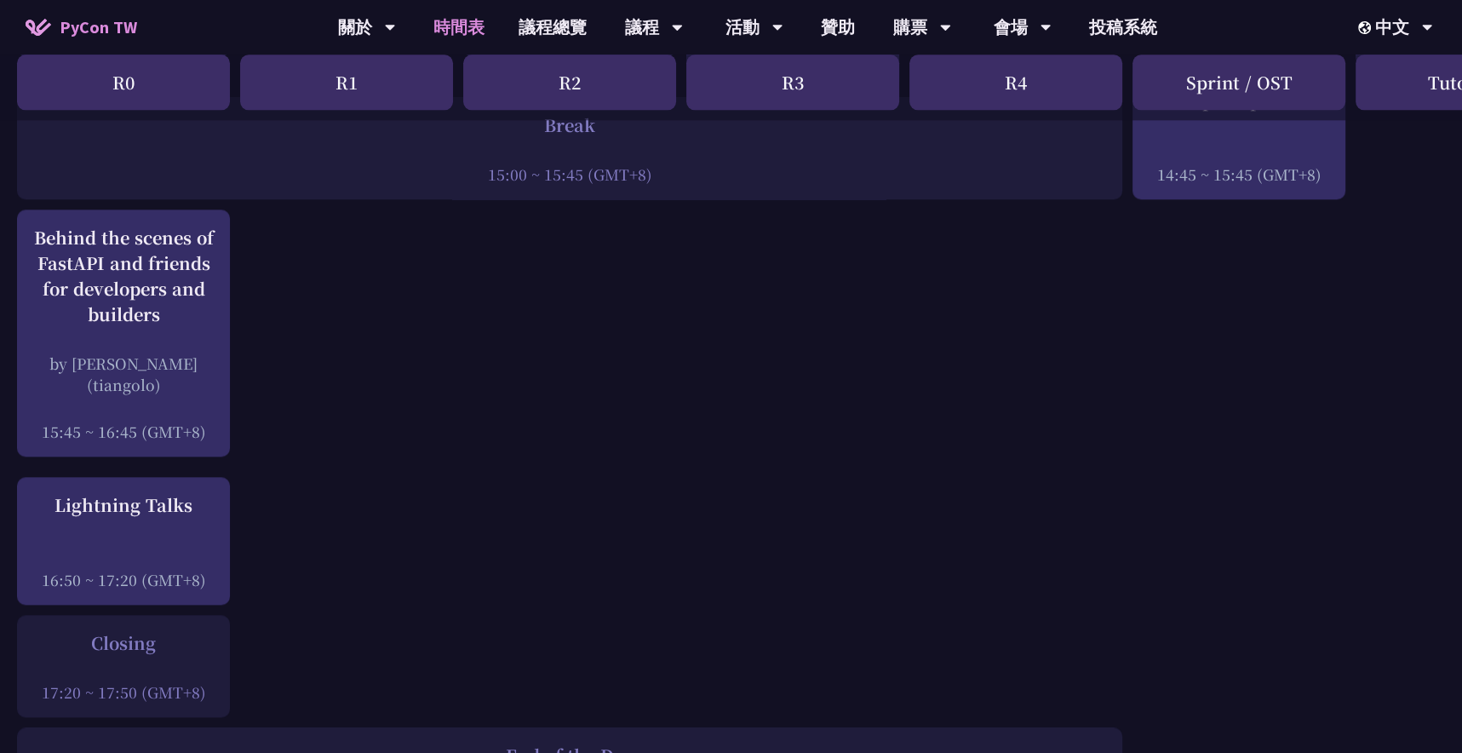
drag, startPoint x: 910, startPoint y: 742, endPoint x: 921, endPoint y: 741, distance: 11.1
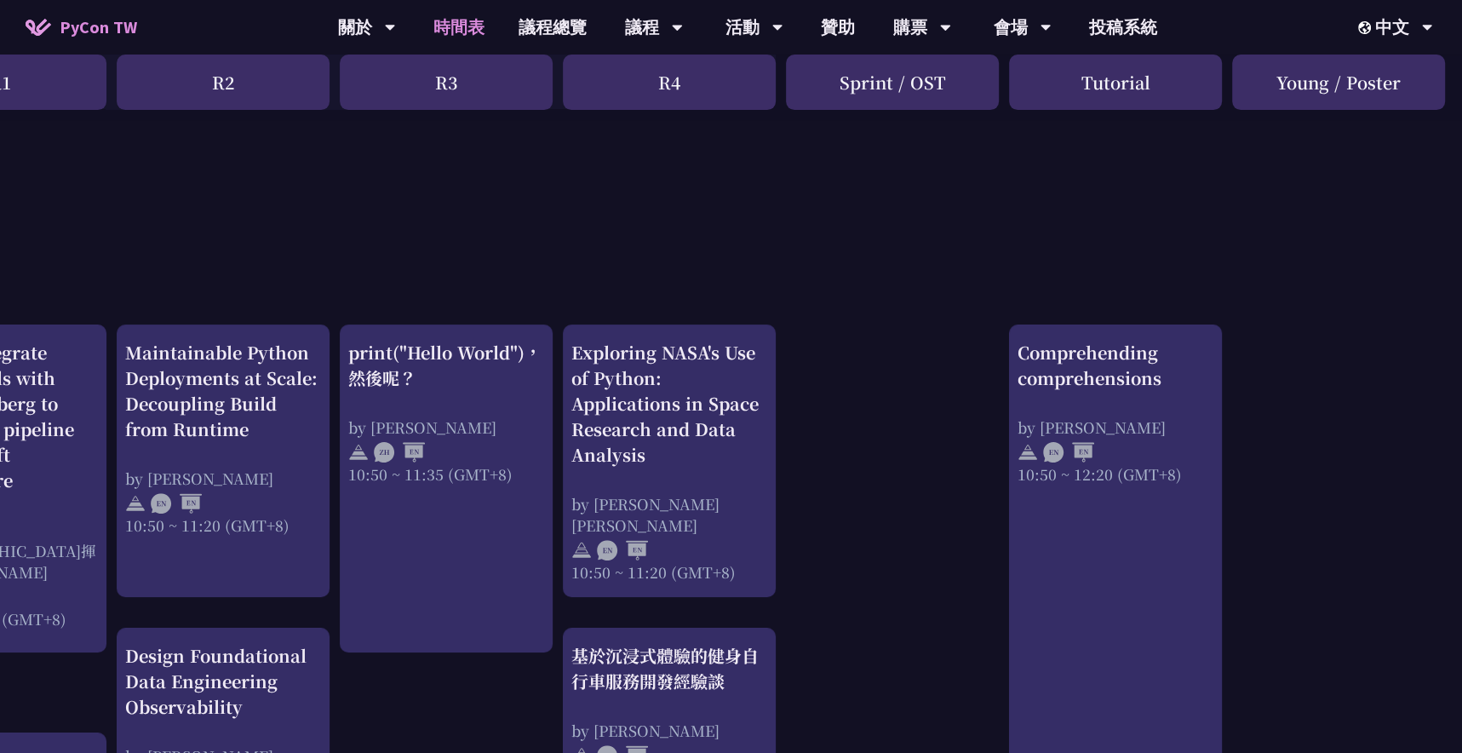
scroll to position [435, 347]
